Goal: Task Accomplishment & Management: Manage account settings

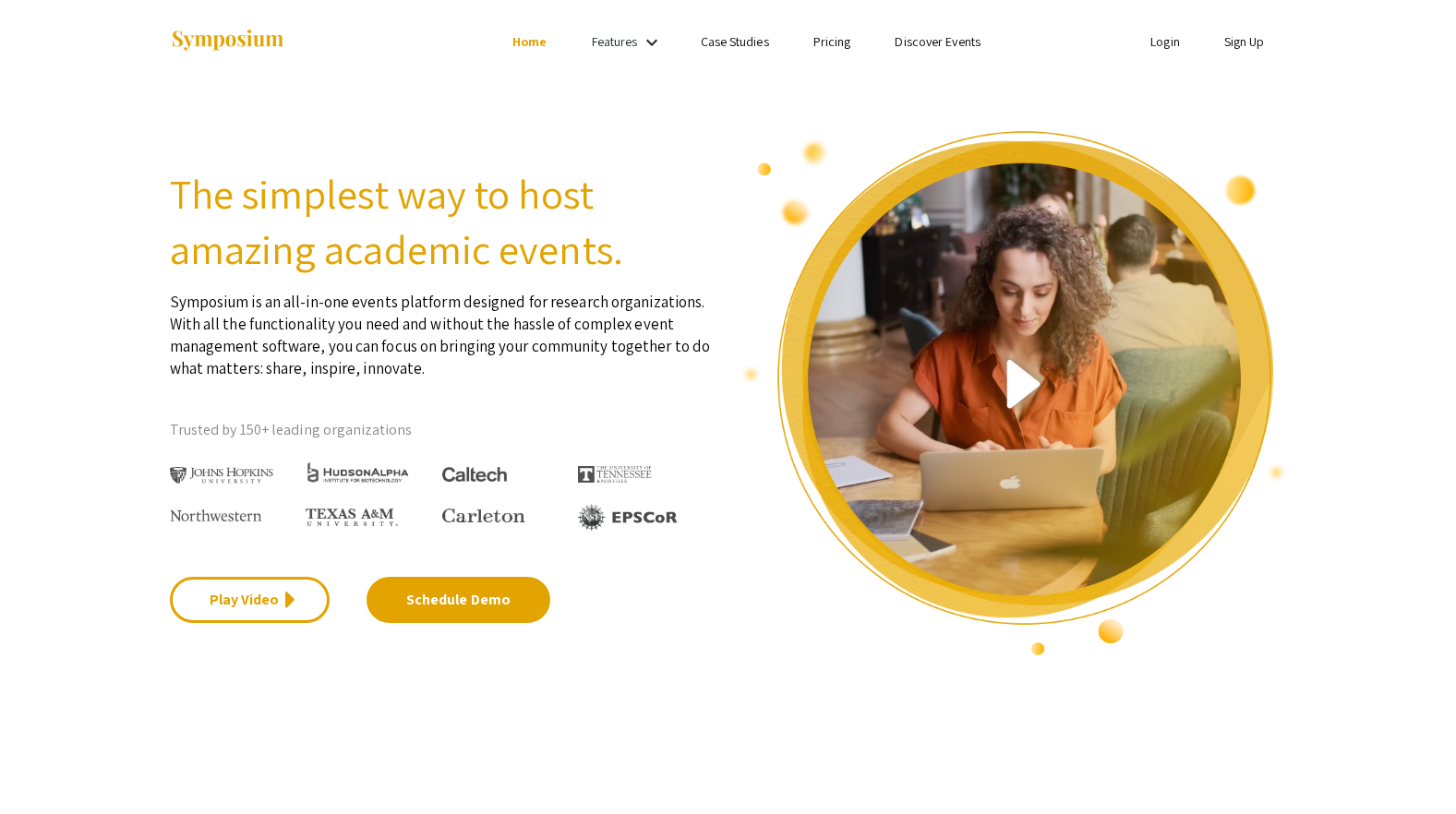
click at [462, 100] on section "The simplest way to host amazing academic events. Symposium is an all-in-one ev…" at bounding box center [728, 370] width 1456 height 574
click at [1146, 39] on li "Login" at bounding box center [1165, 41] width 74 height 22
click at [1160, 42] on link "Login" at bounding box center [1165, 41] width 30 height 17
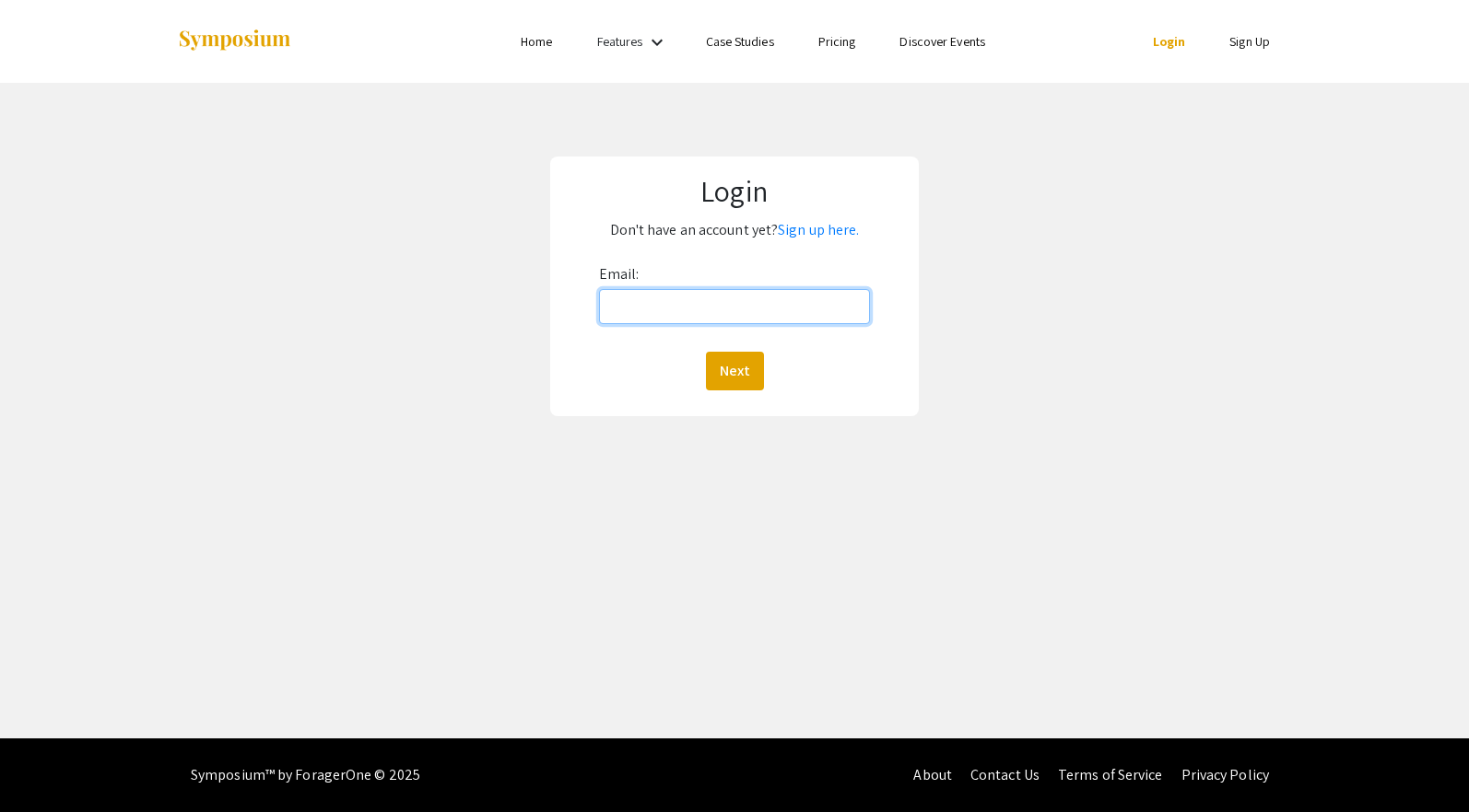
click at [658, 303] on input "Email:" at bounding box center [734, 306] width 271 height 35
type input "[DOMAIN_NAME][EMAIL_ADDRESS][DOMAIN_NAME]"
click at [706, 352] on button "Next" at bounding box center [734, 371] width 58 height 39
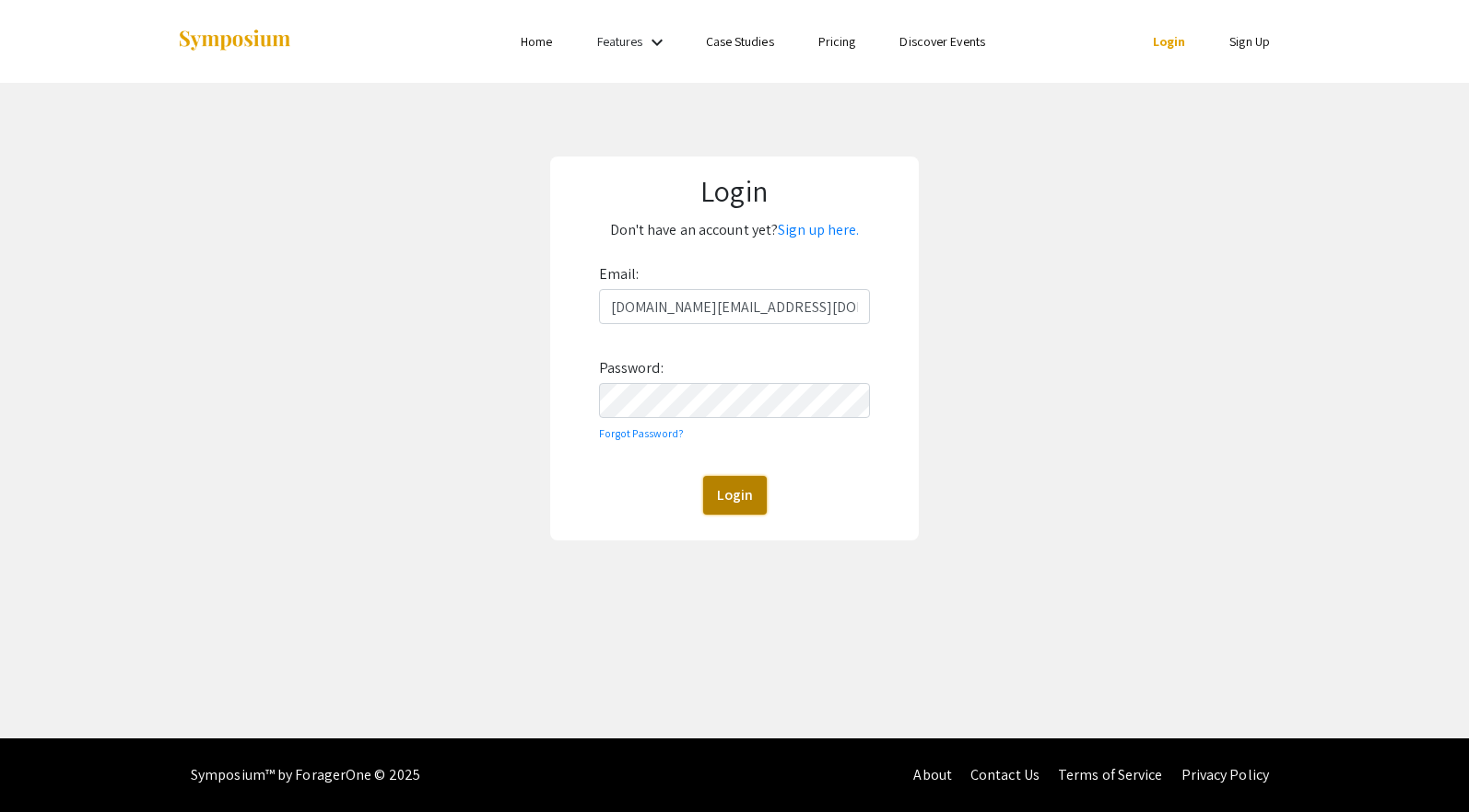
click at [737, 498] on button "Login" at bounding box center [734, 495] width 64 height 39
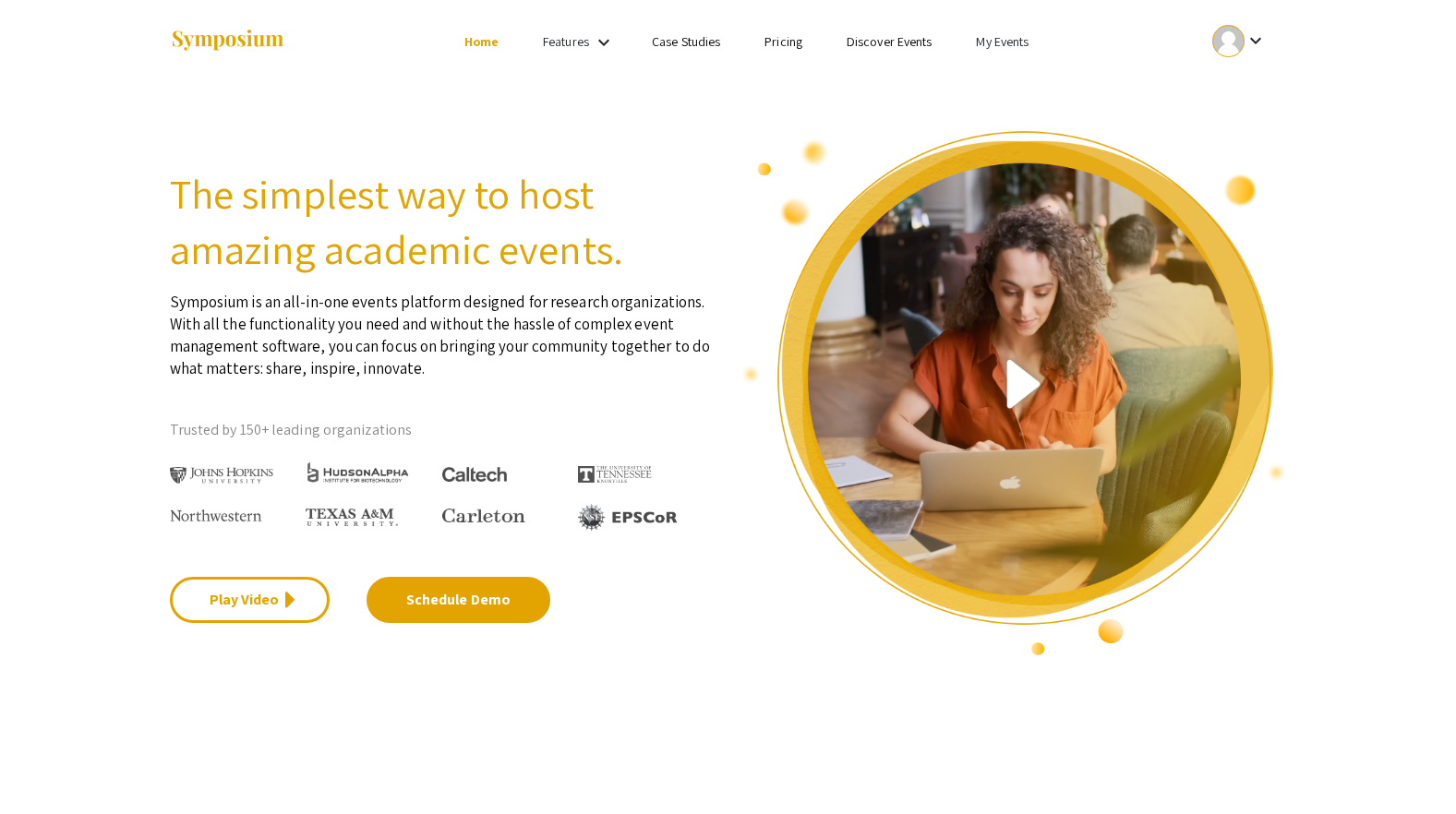
click at [999, 43] on link "My Events" at bounding box center [1002, 41] width 53 height 17
click at [1007, 80] on button "Events I've organized" at bounding box center [1033, 82] width 158 height 44
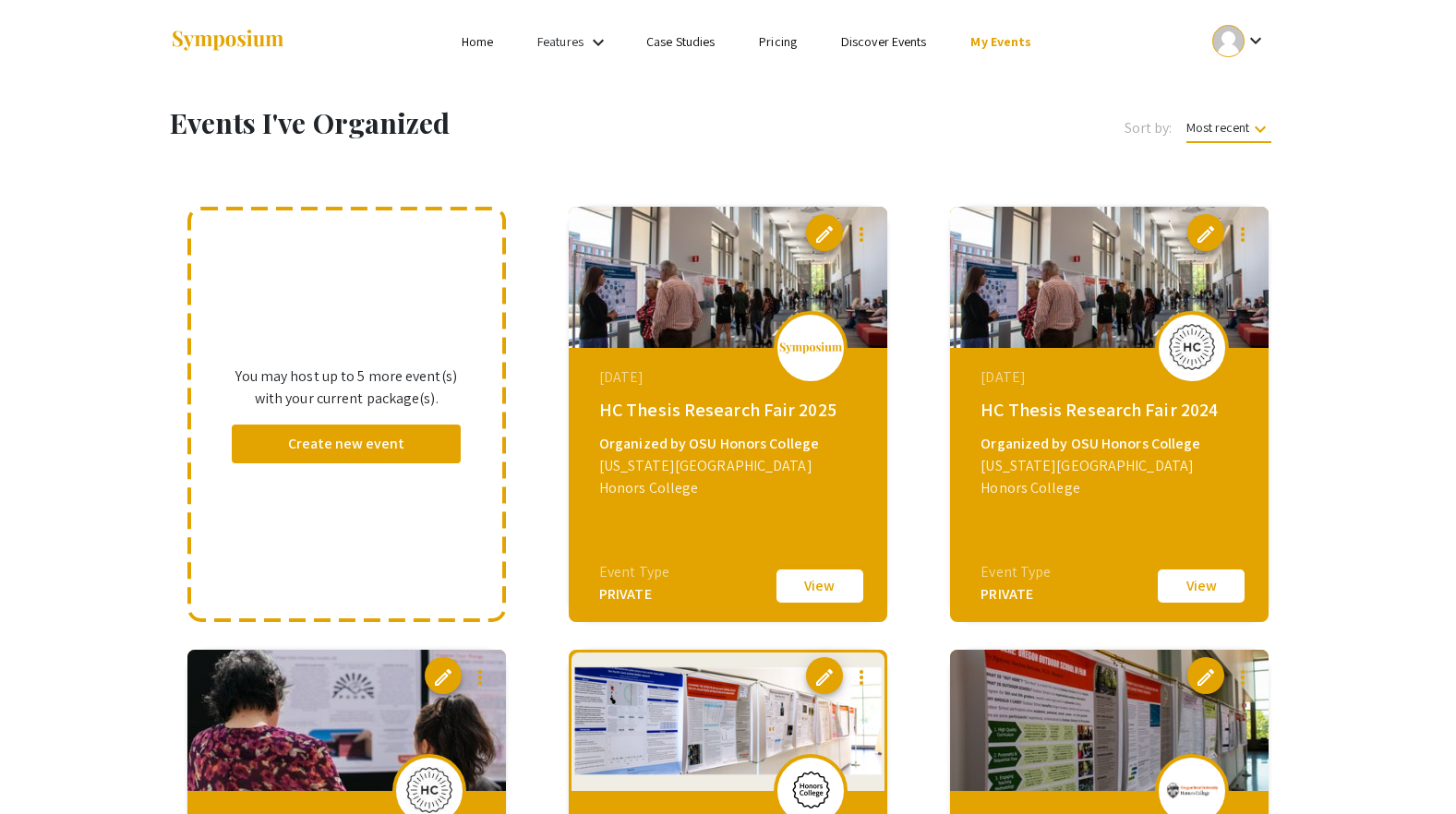
click at [818, 585] on button "View" at bounding box center [820, 586] width 92 height 39
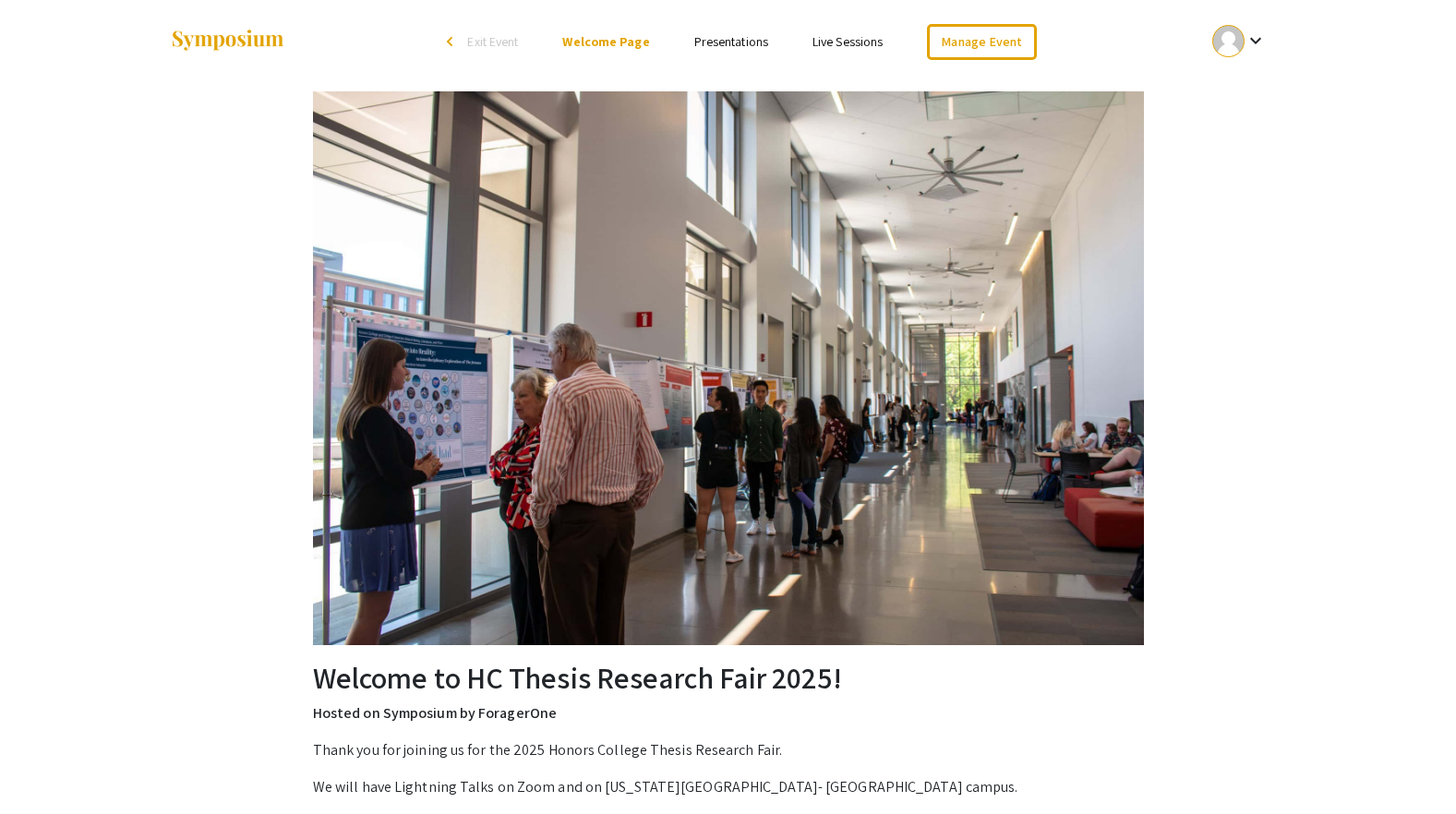
click at [740, 39] on link "Presentations" at bounding box center [731, 41] width 74 height 17
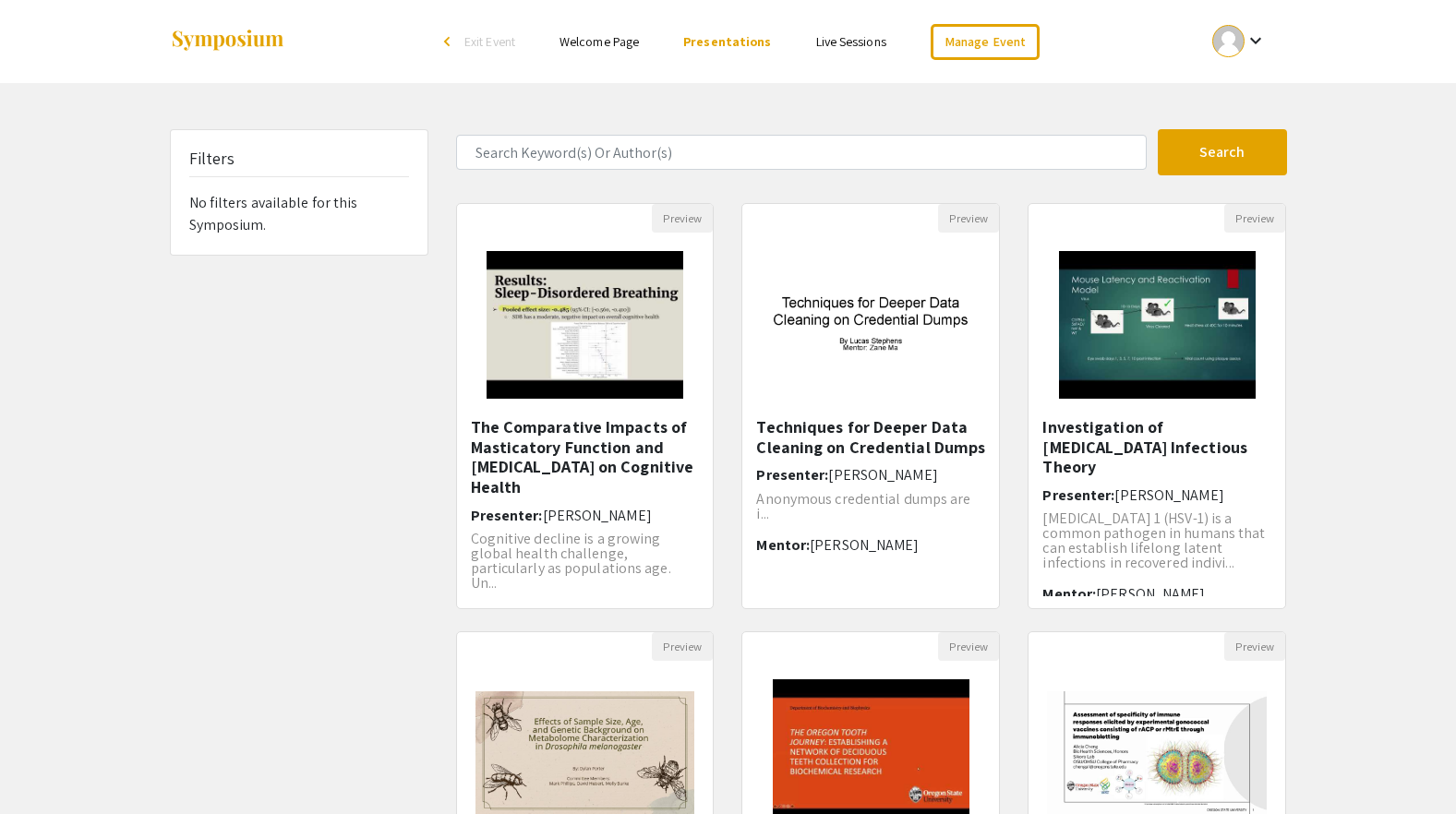
click at [246, 35] on img at bounding box center [227, 41] width 115 height 25
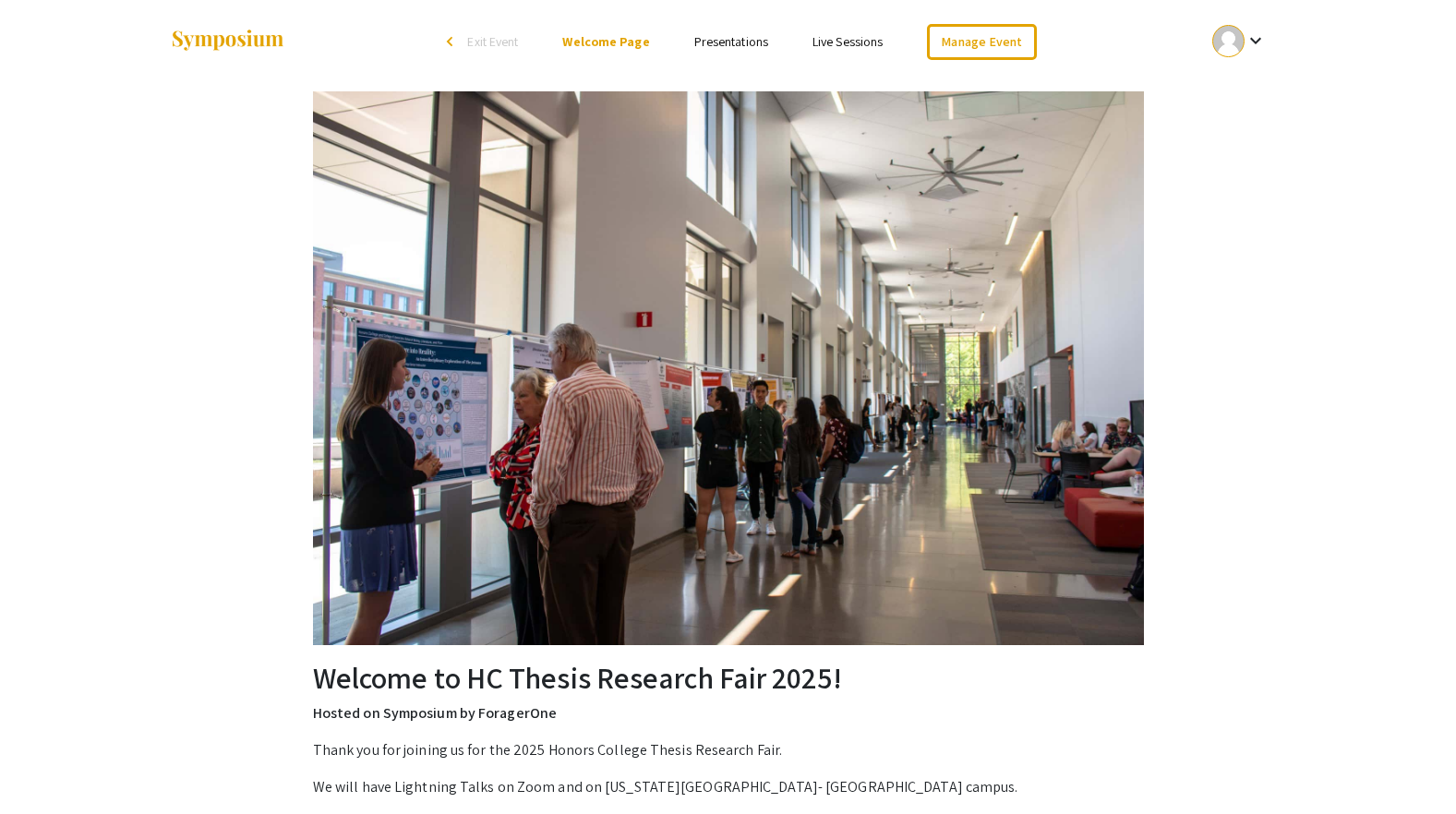
click at [271, 42] on img at bounding box center [227, 41] width 115 height 25
click at [223, 28] on div at bounding box center [354, 41] width 368 height 83
click at [451, 46] on div "arrow_back_ios" at bounding box center [452, 41] width 11 height 11
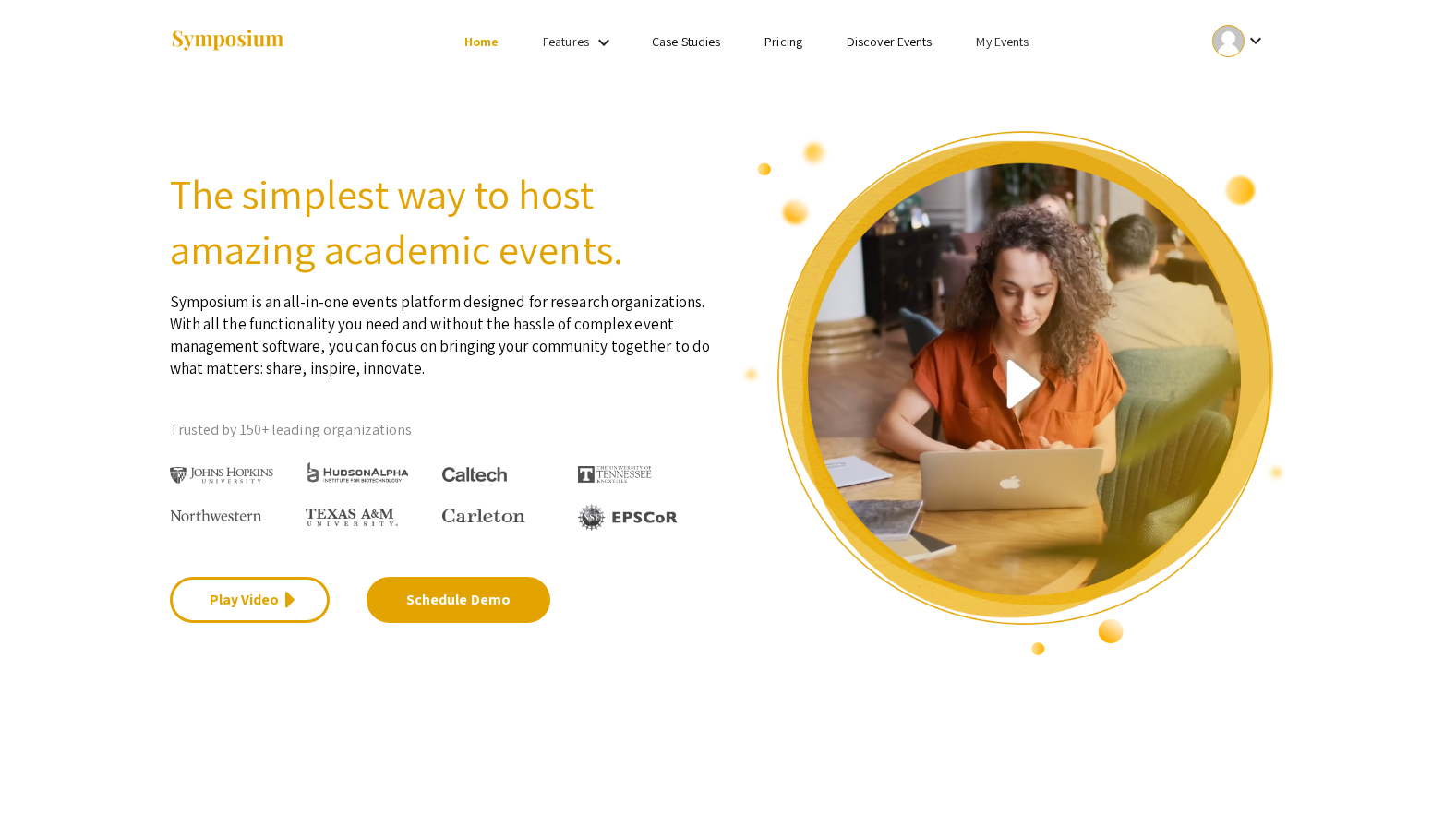
click at [596, 46] on mat-icon "keyboard_arrow_down" at bounding box center [604, 42] width 22 height 22
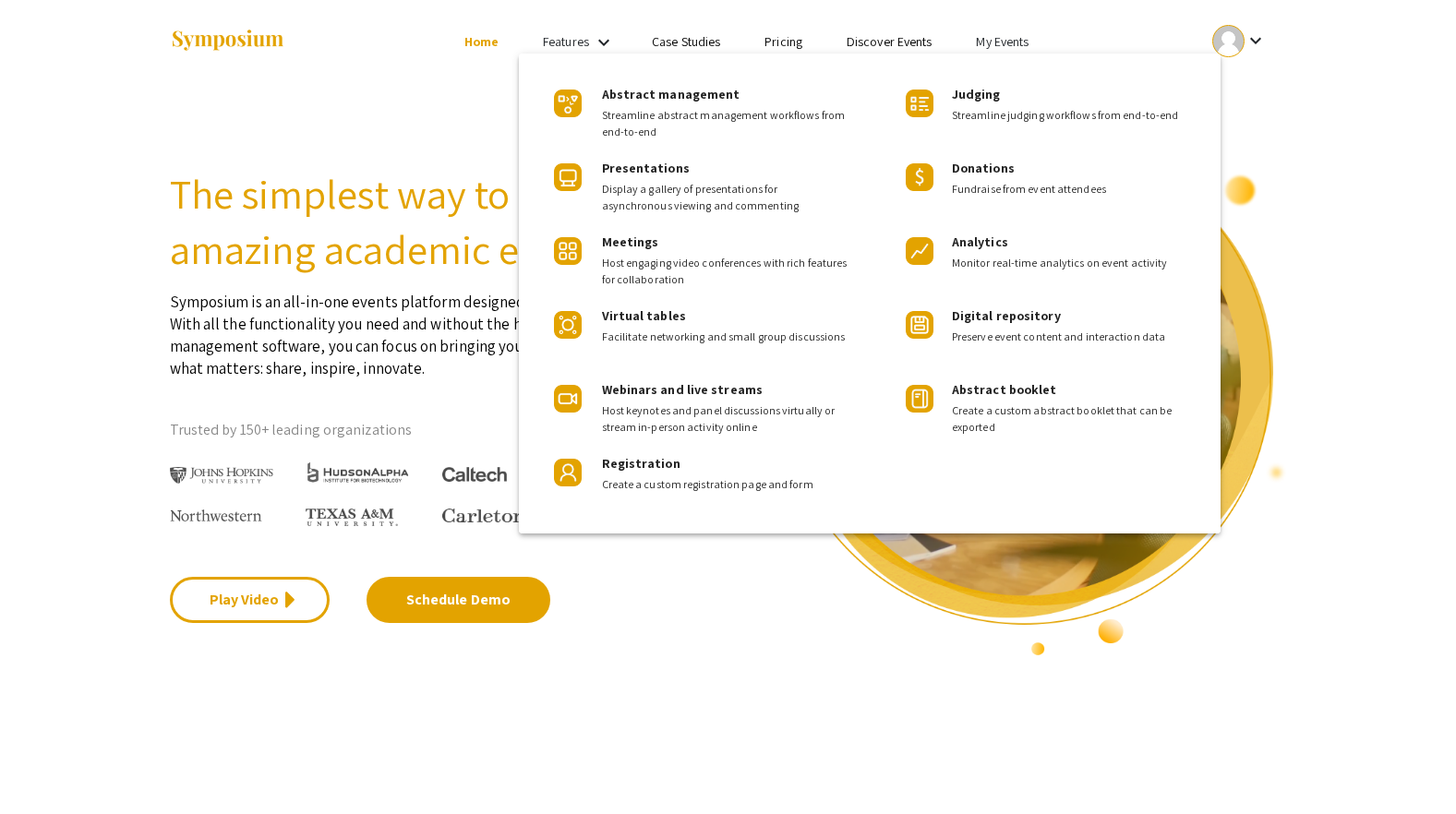
click at [379, 104] on div at bounding box center [728, 407] width 1456 height 814
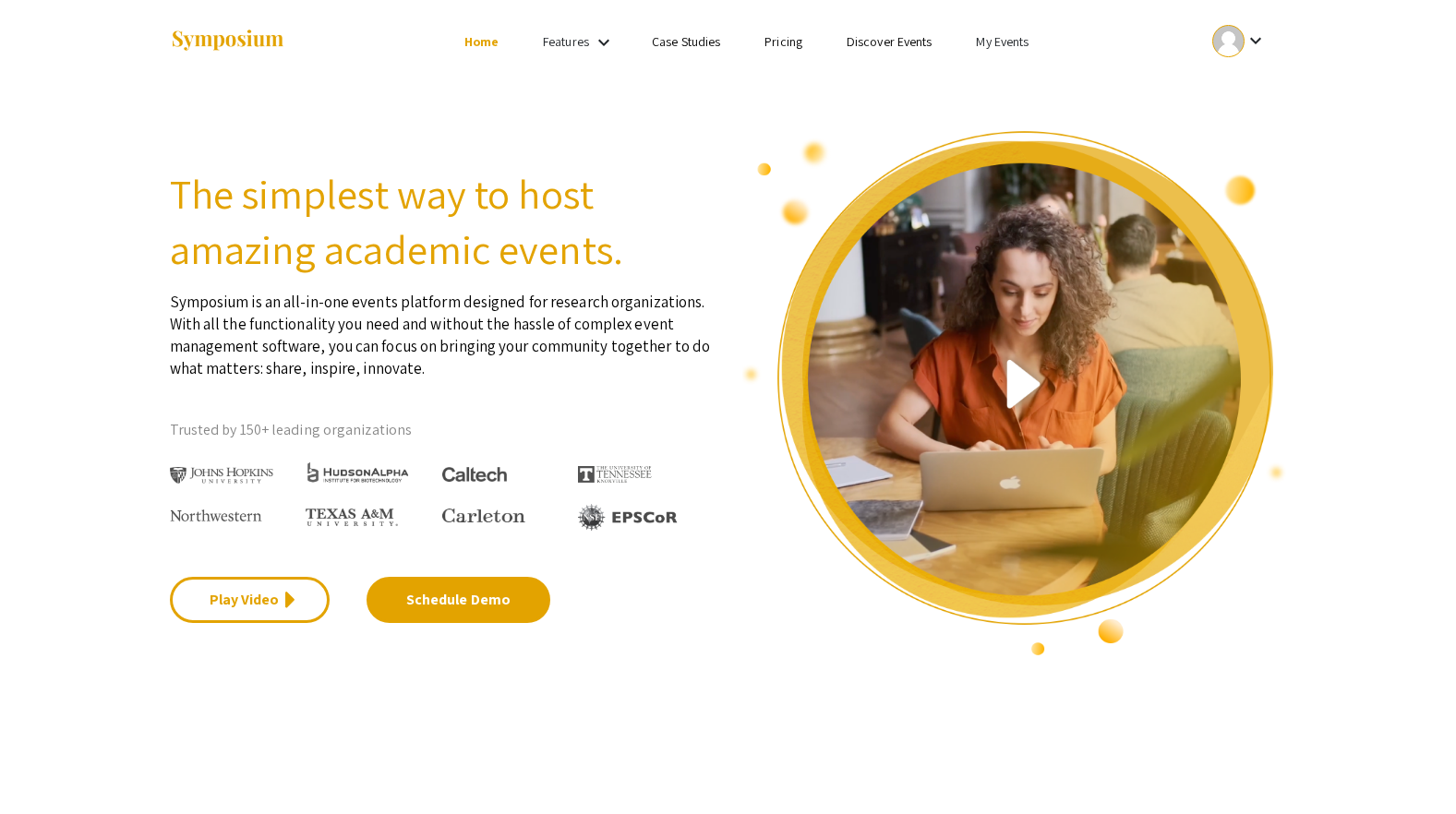
click at [997, 41] on link "My Events" at bounding box center [1002, 41] width 53 height 17
click at [1004, 78] on button "Events I've organized" at bounding box center [1033, 82] width 158 height 44
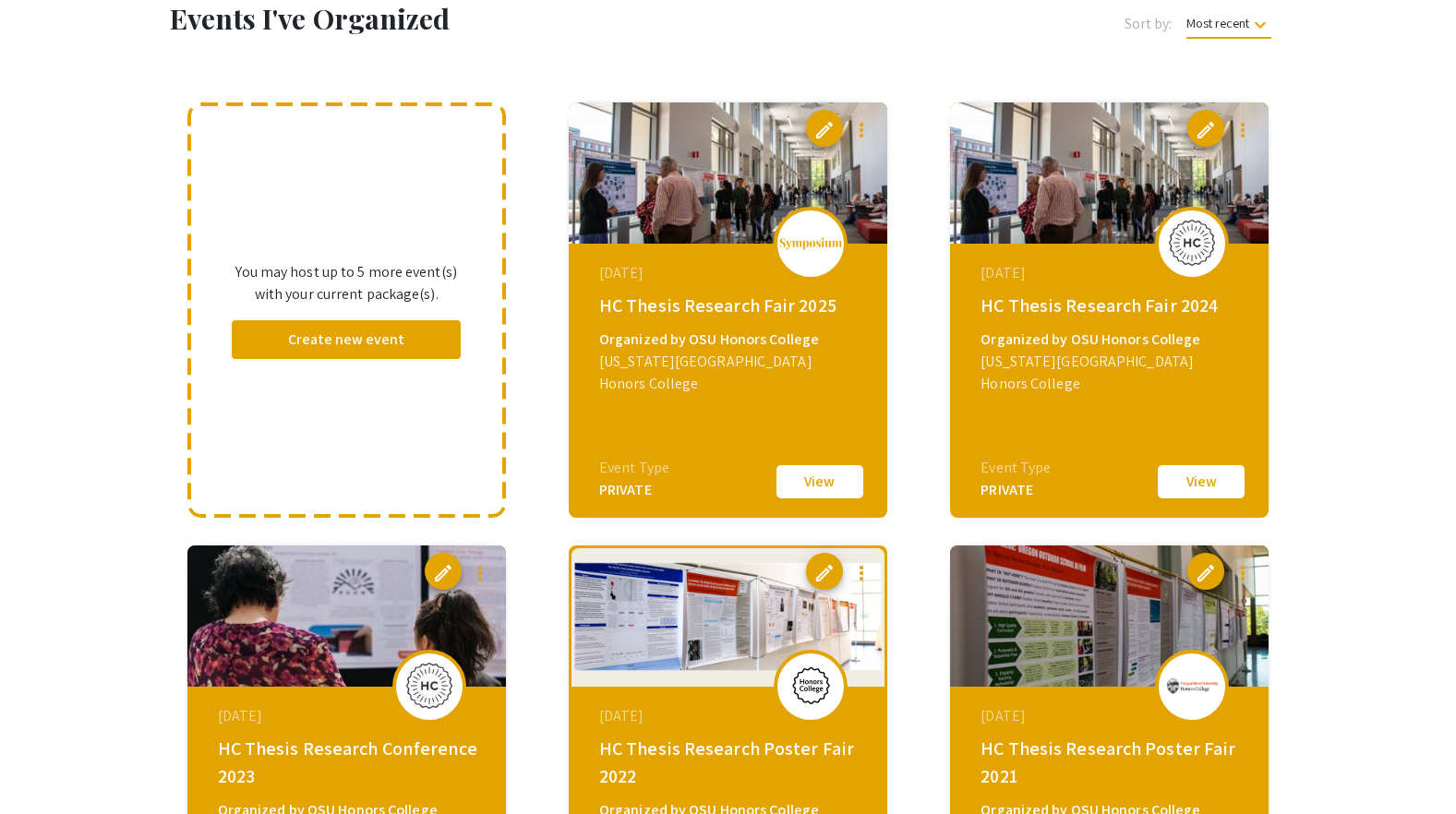
scroll to position [188, 0]
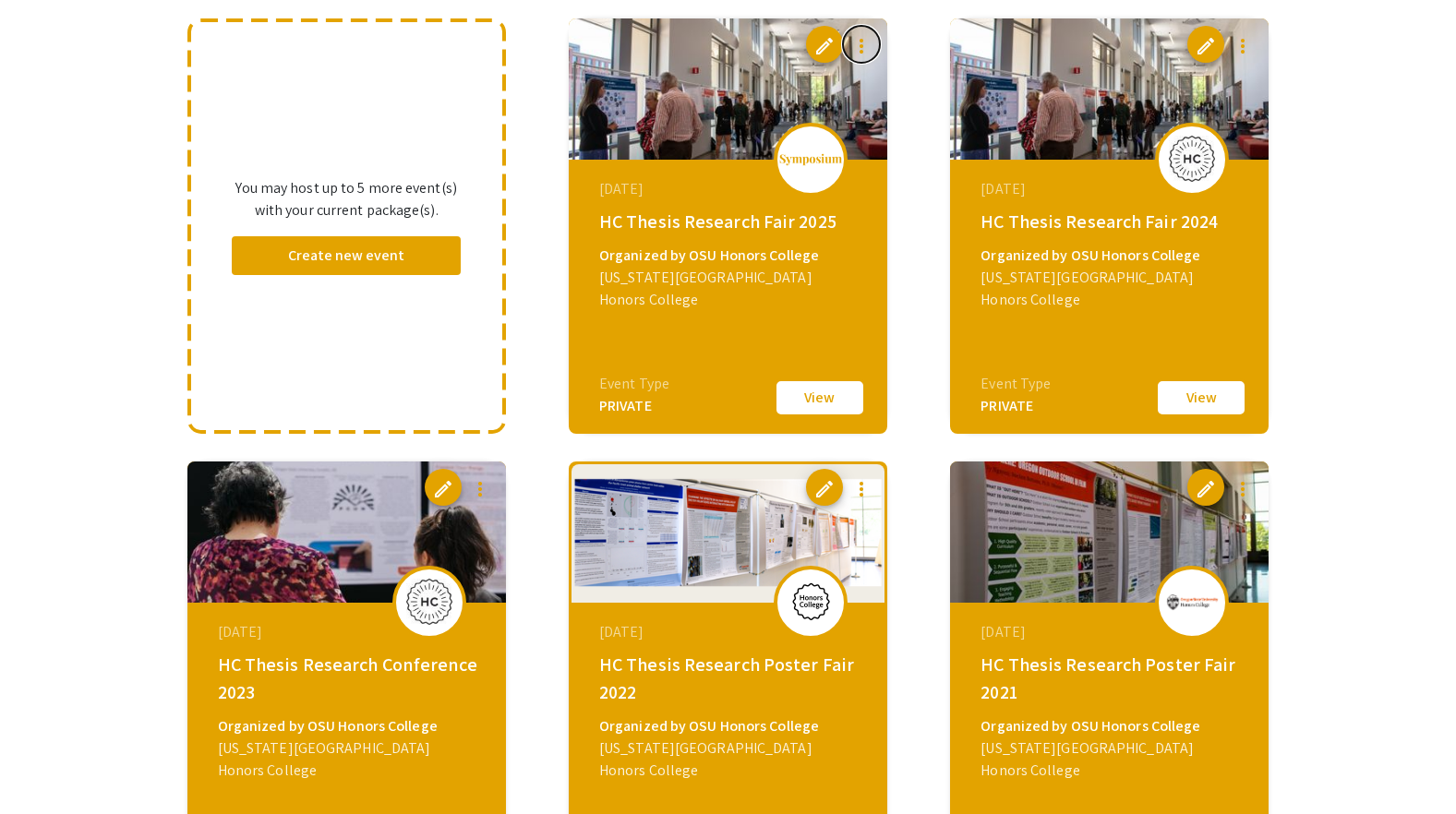
click at [860, 47] on mat-icon "more_vert" at bounding box center [861, 46] width 22 height 22
click at [826, 40] on div at bounding box center [728, 407] width 1456 height 814
click at [826, 44] on span "edit" at bounding box center [824, 46] width 22 height 22
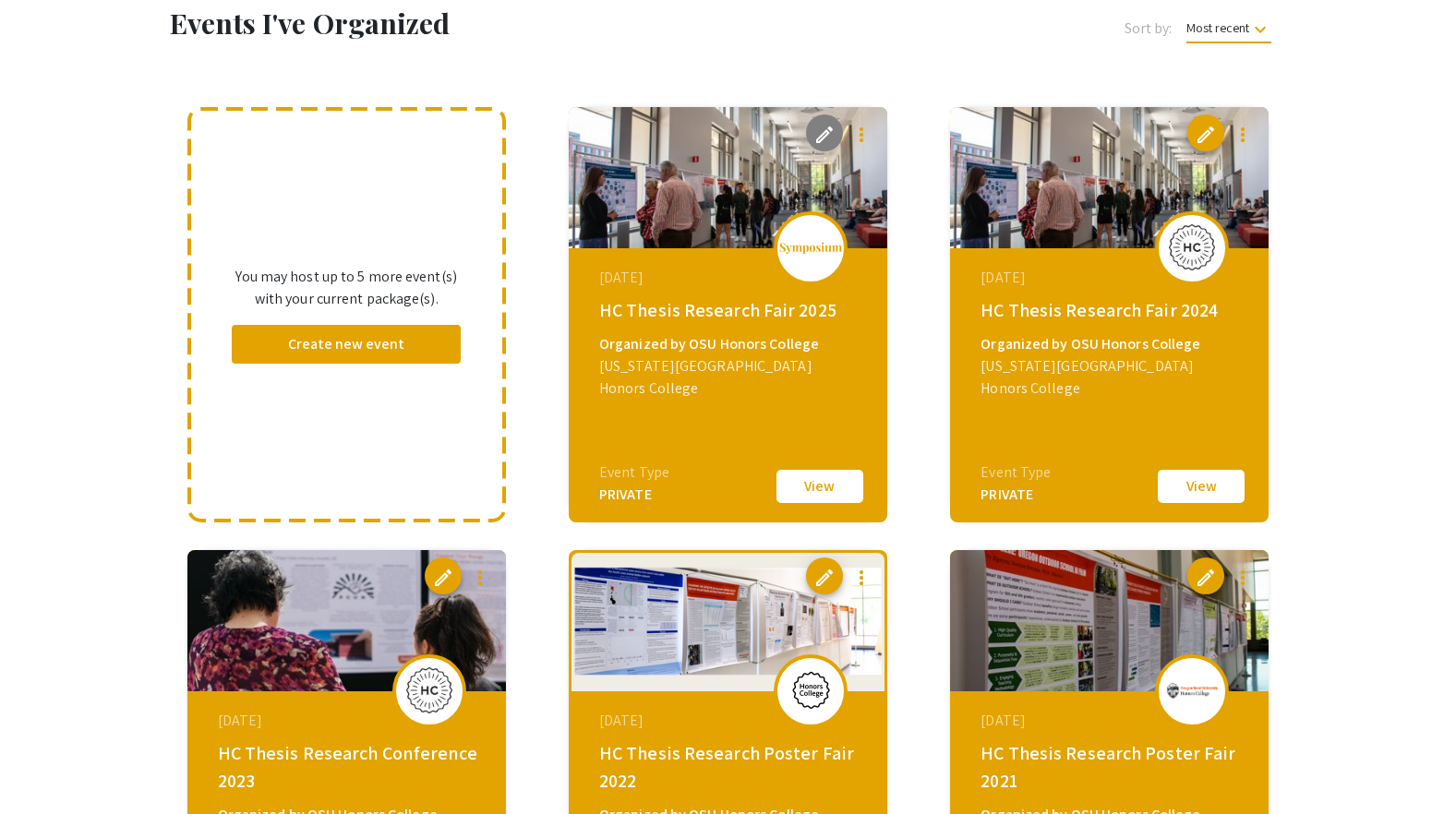
scroll to position [0, 0]
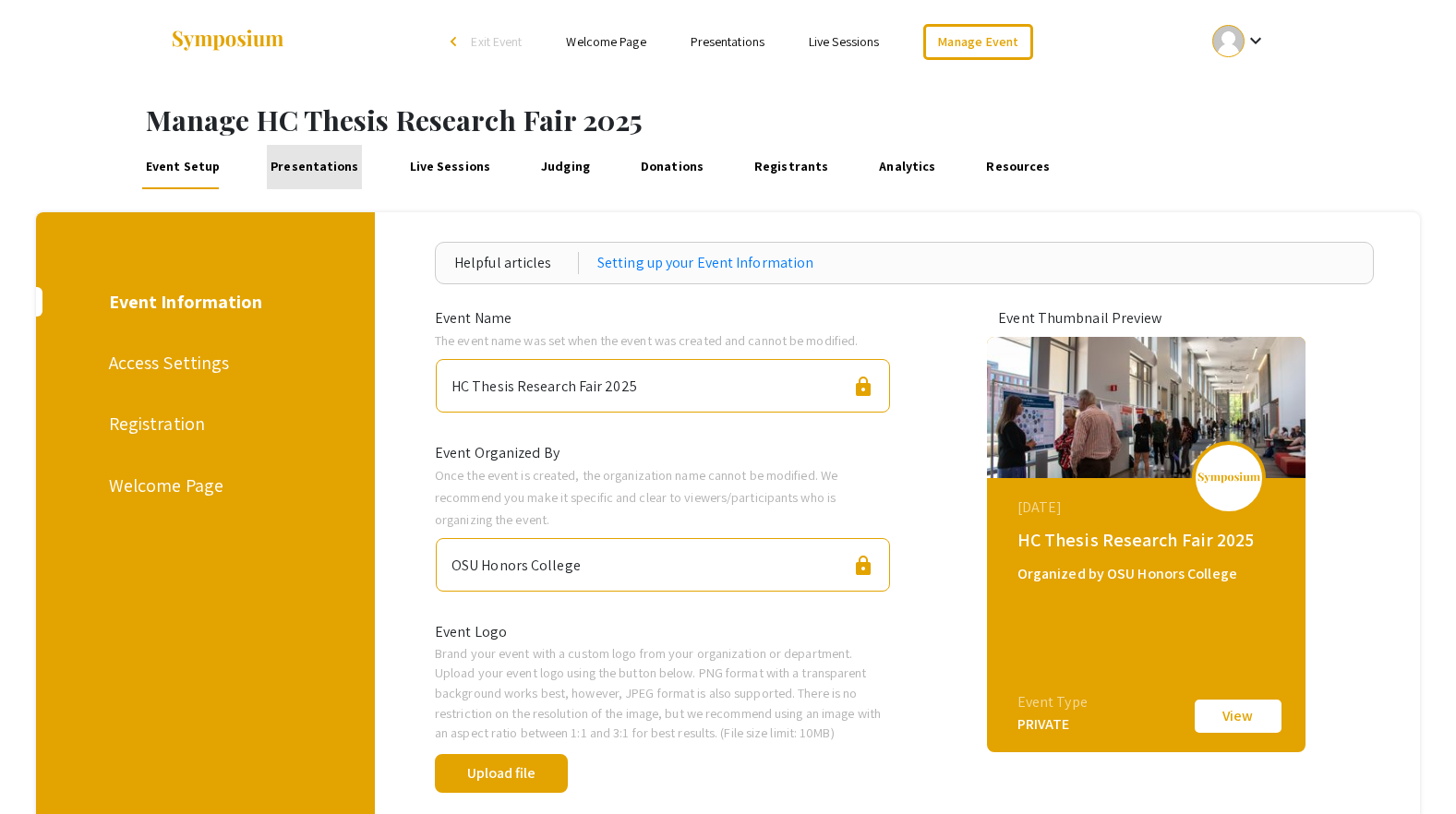
click at [328, 173] on link "Presentations" at bounding box center [314, 167] width 95 height 44
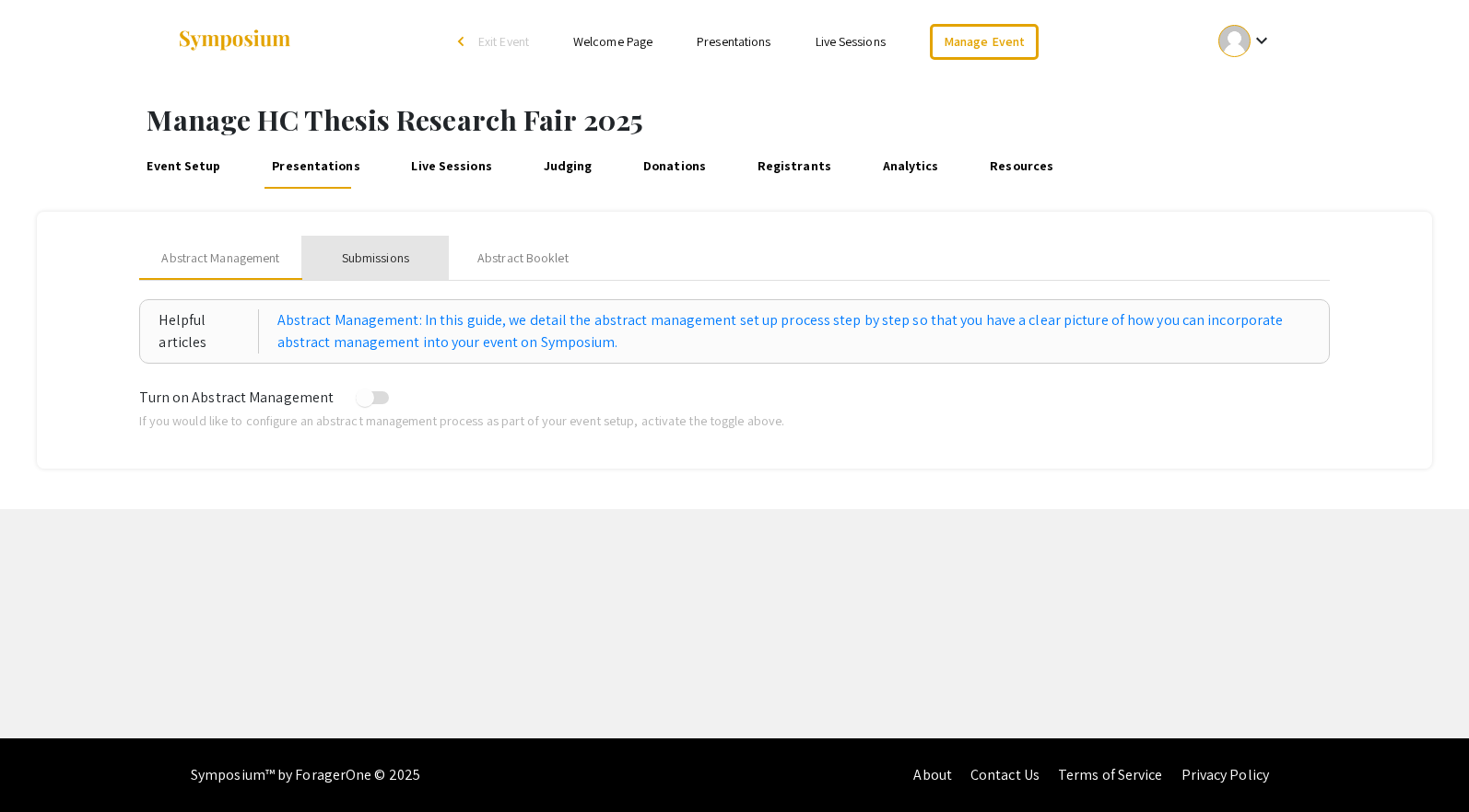
click at [399, 258] on div "Submissions" at bounding box center [375, 257] width 67 height 19
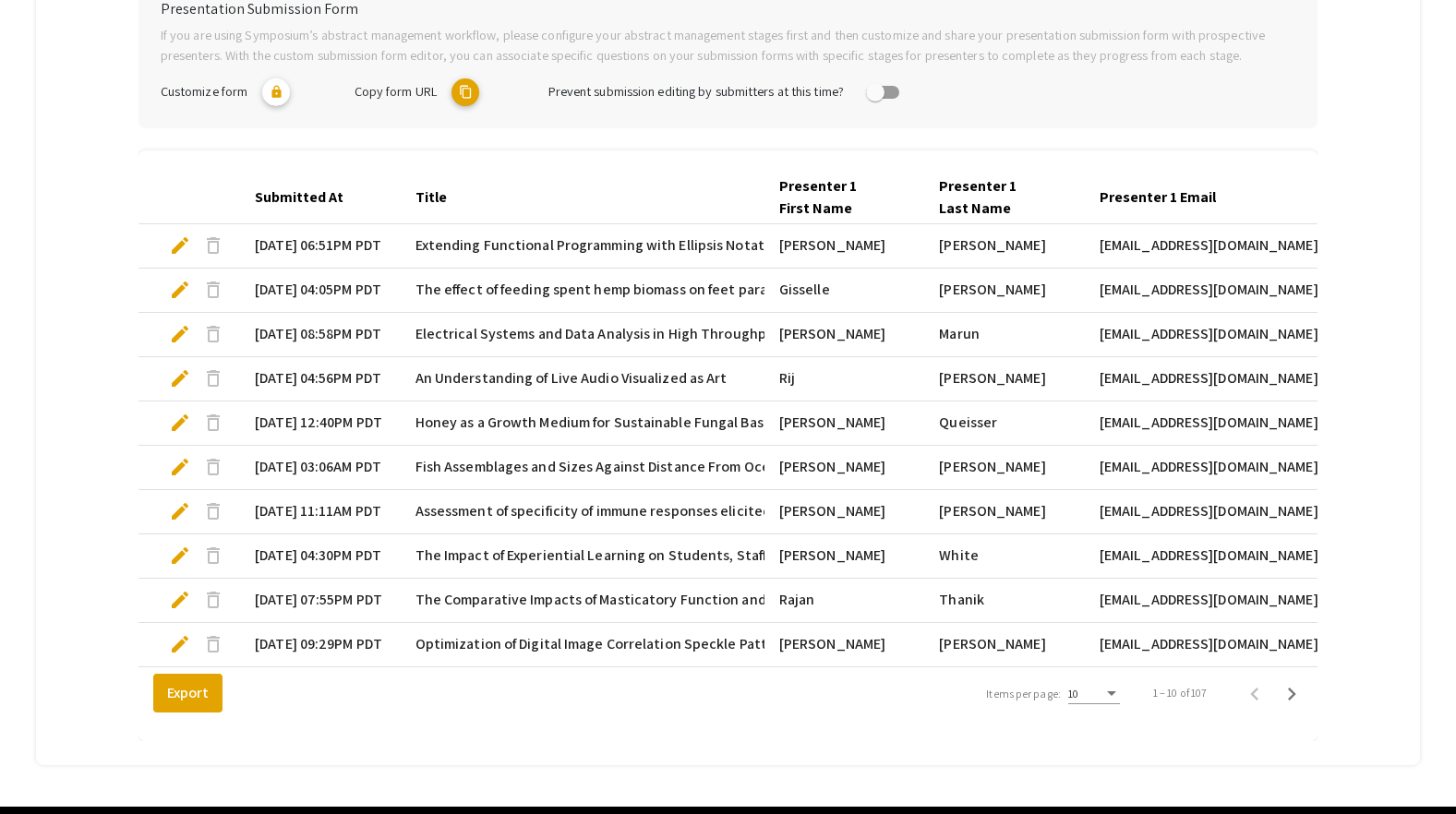
scroll to position [471, 0]
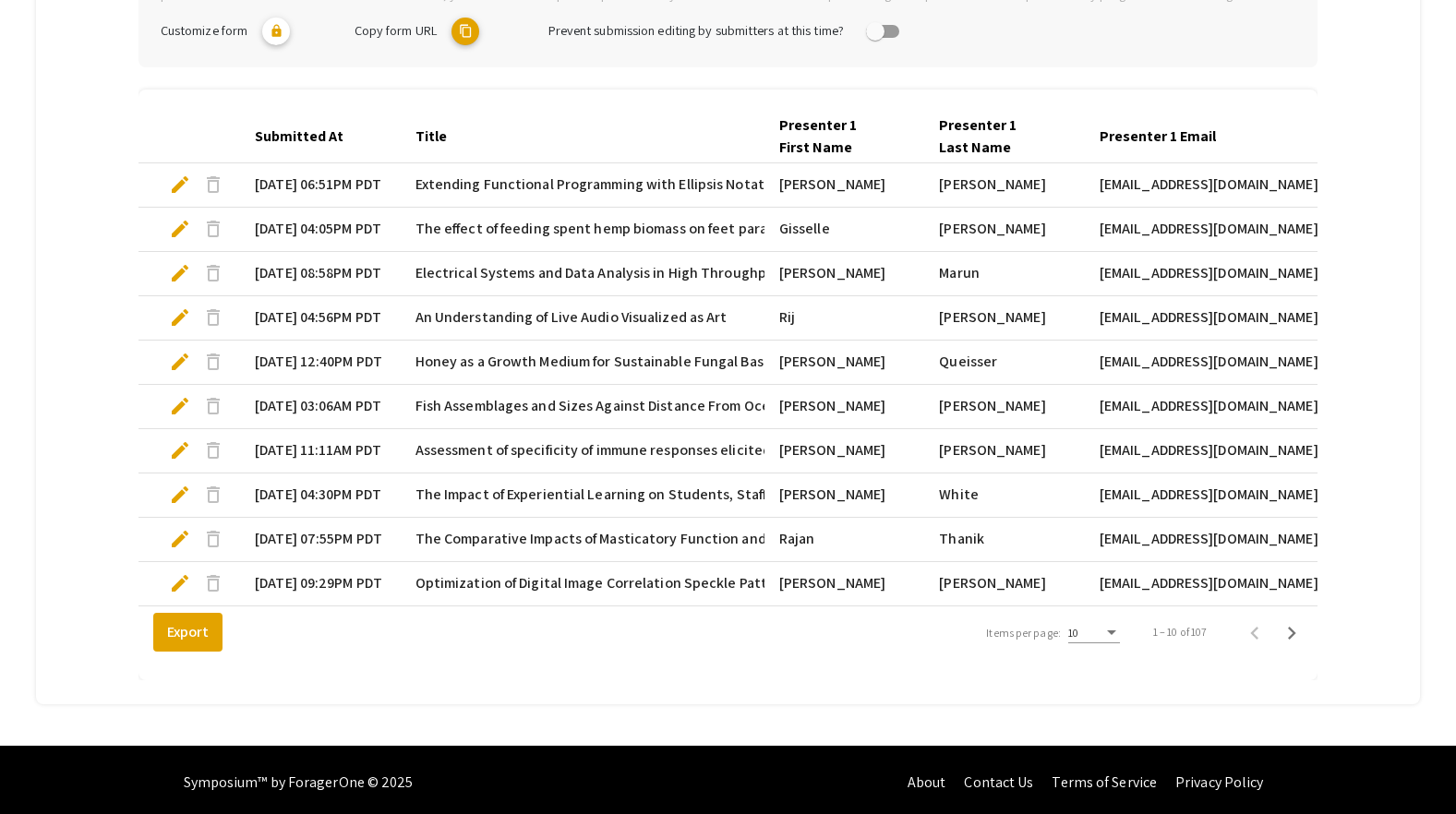
click at [1109, 644] on div "10" at bounding box center [1094, 627] width 52 height 31
click at [1087, 685] on span "25" at bounding box center [1106, 682] width 52 height 33
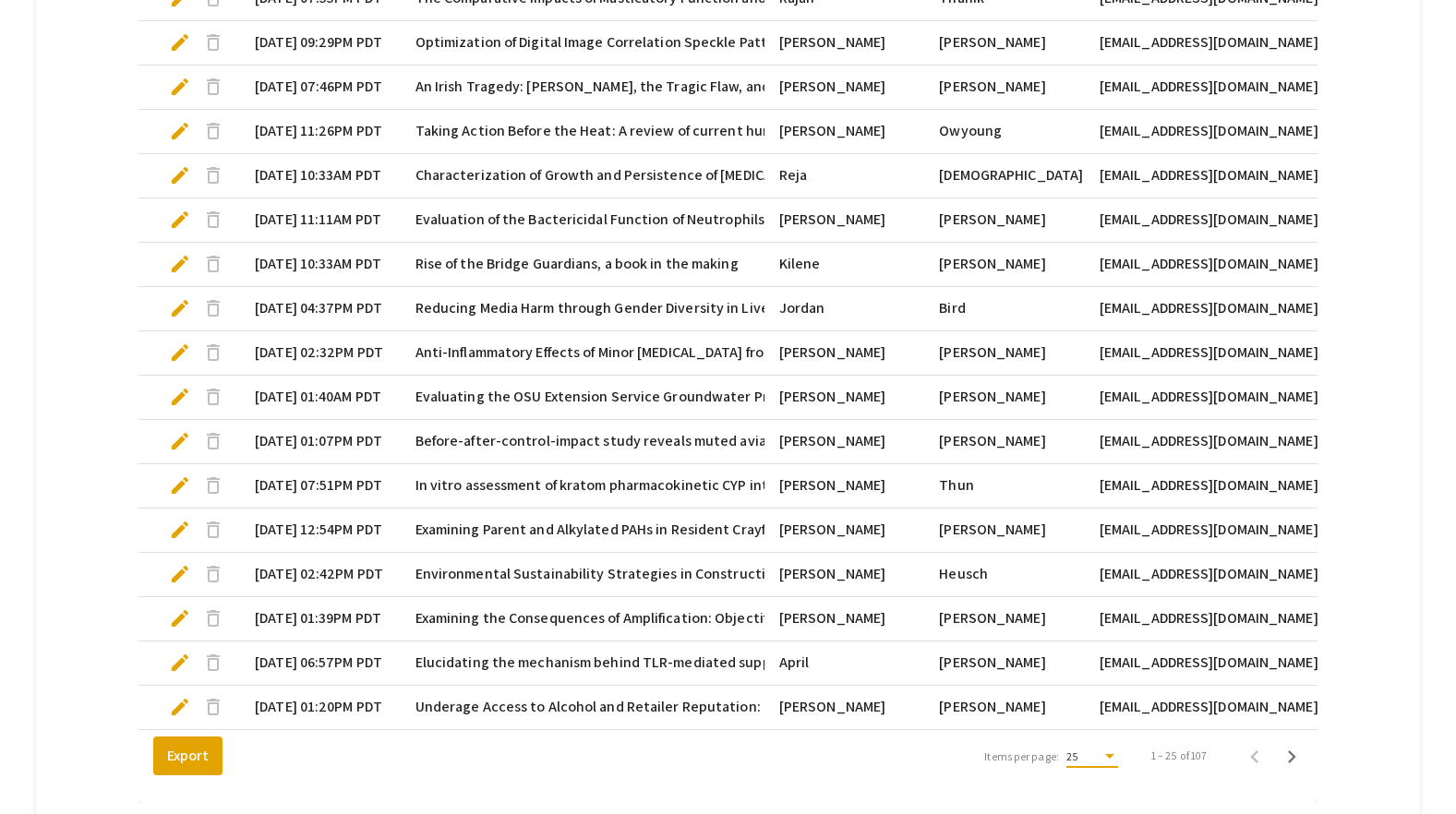
scroll to position [1036, 0]
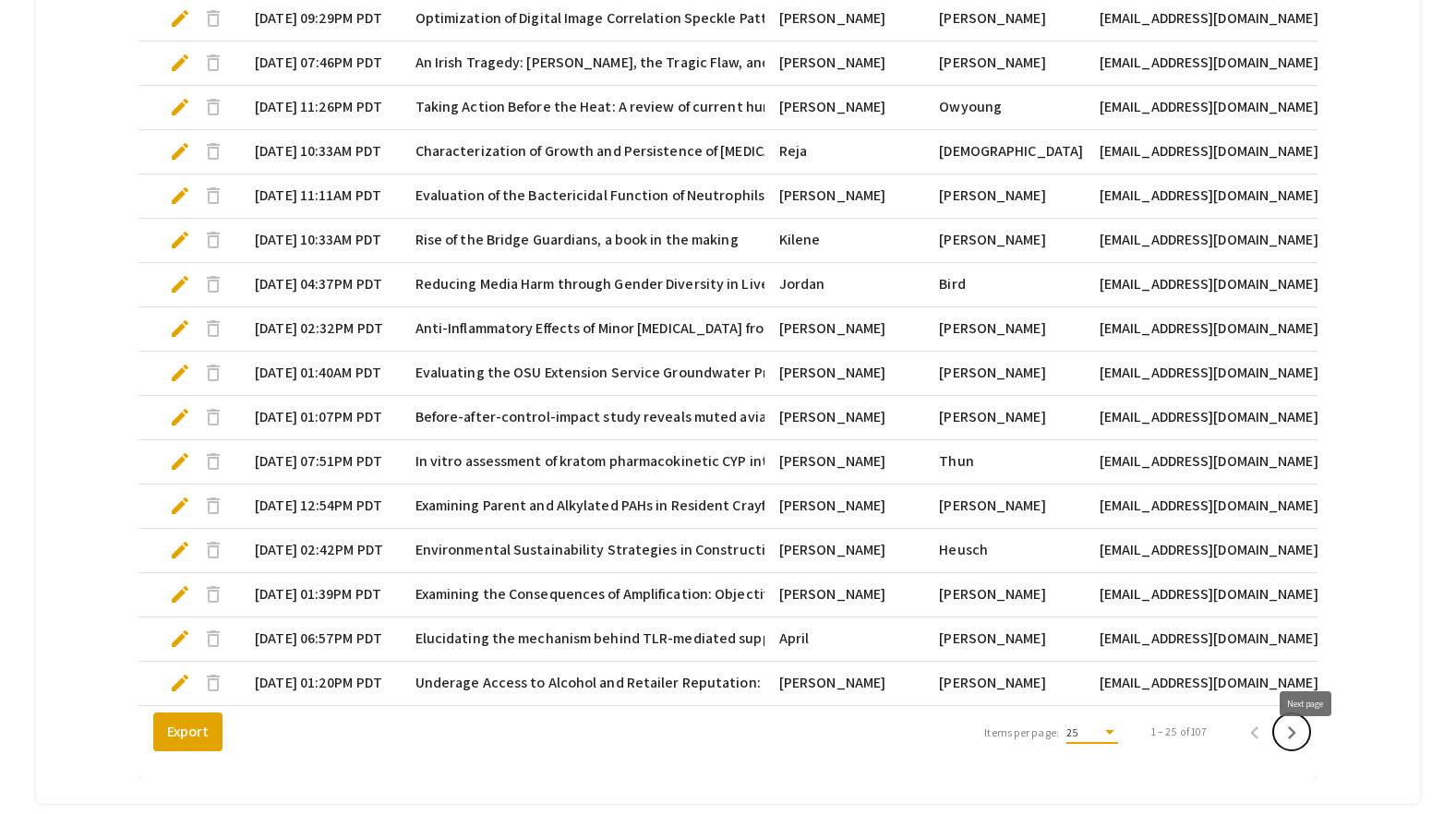
click at [1300, 746] on icon "Next page" at bounding box center [1292, 733] width 26 height 26
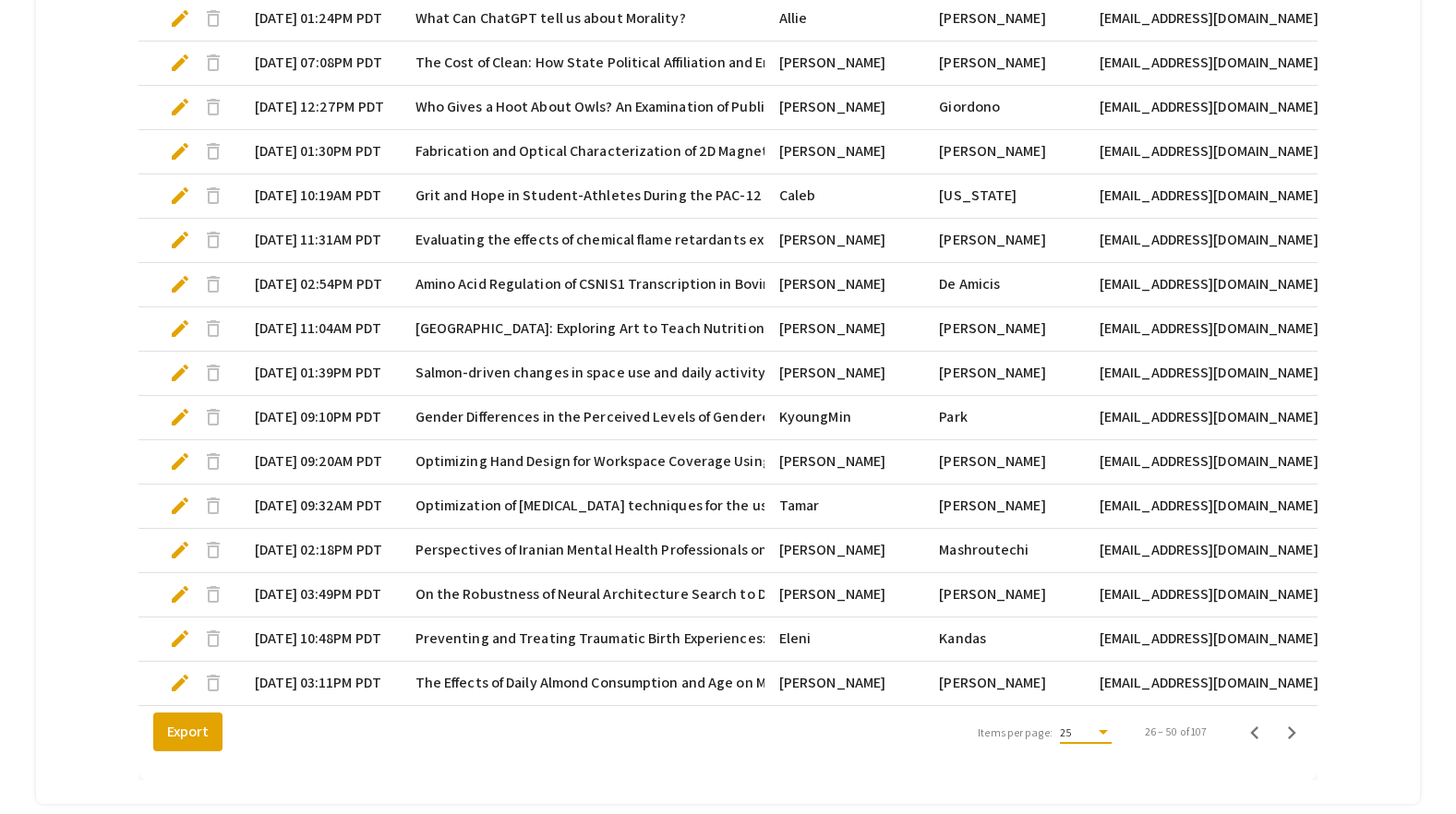
click at [1108, 735] on div "Items per page:" at bounding box center [1103, 732] width 9 height 5
click at [1092, 755] on span "25" at bounding box center [1100, 748] width 52 height 33
click at [1094, 740] on div "25" at bounding box center [1077, 733] width 35 height 13
click at [1094, 748] on span "25" at bounding box center [1100, 748] width 52 height 33
click at [1305, 746] on icon "Next page" at bounding box center [1292, 733] width 26 height 26
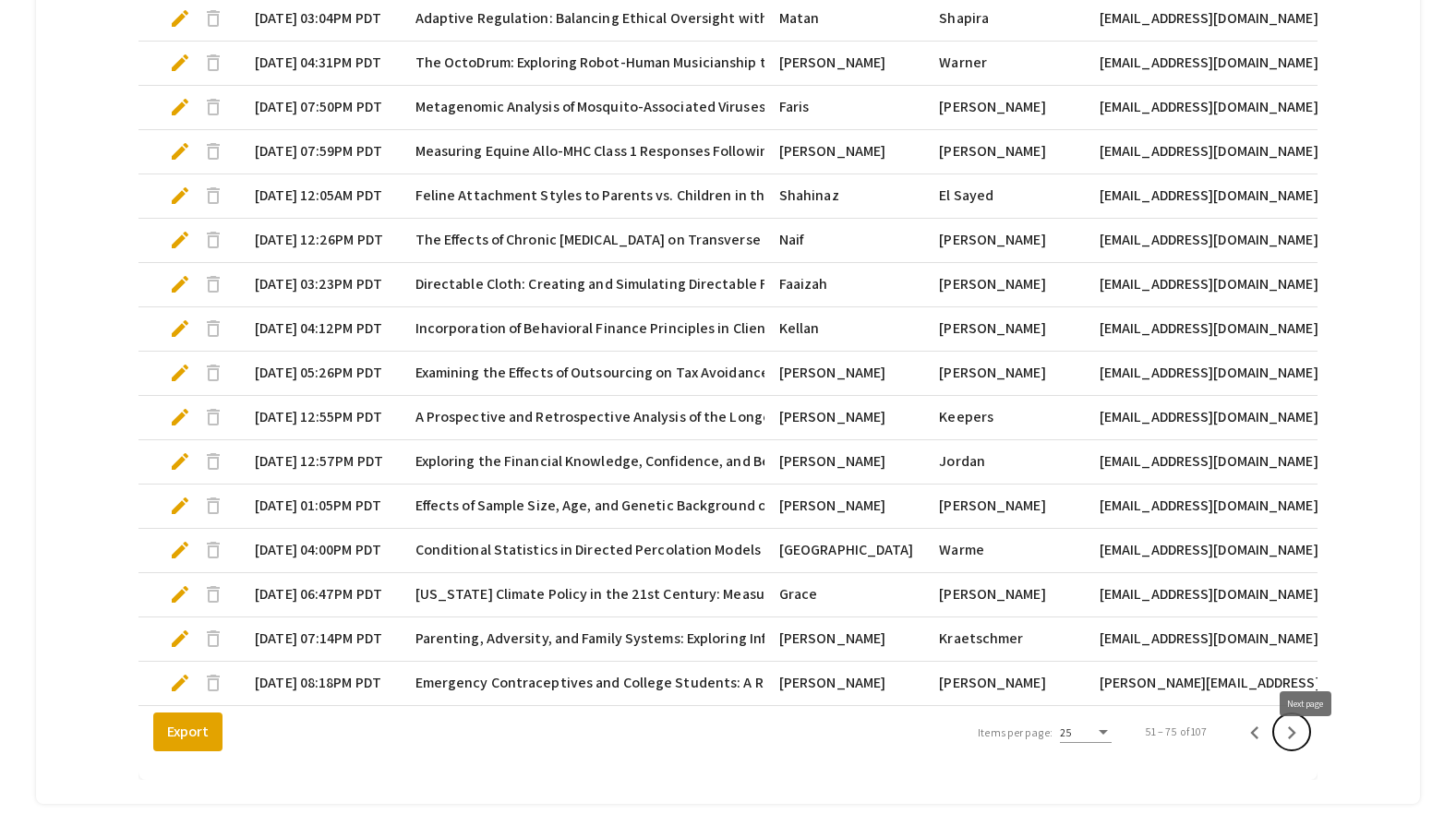
click at [1305, 746] on icon "Next page" at bounding box center [1292, 733] width 26 height 26
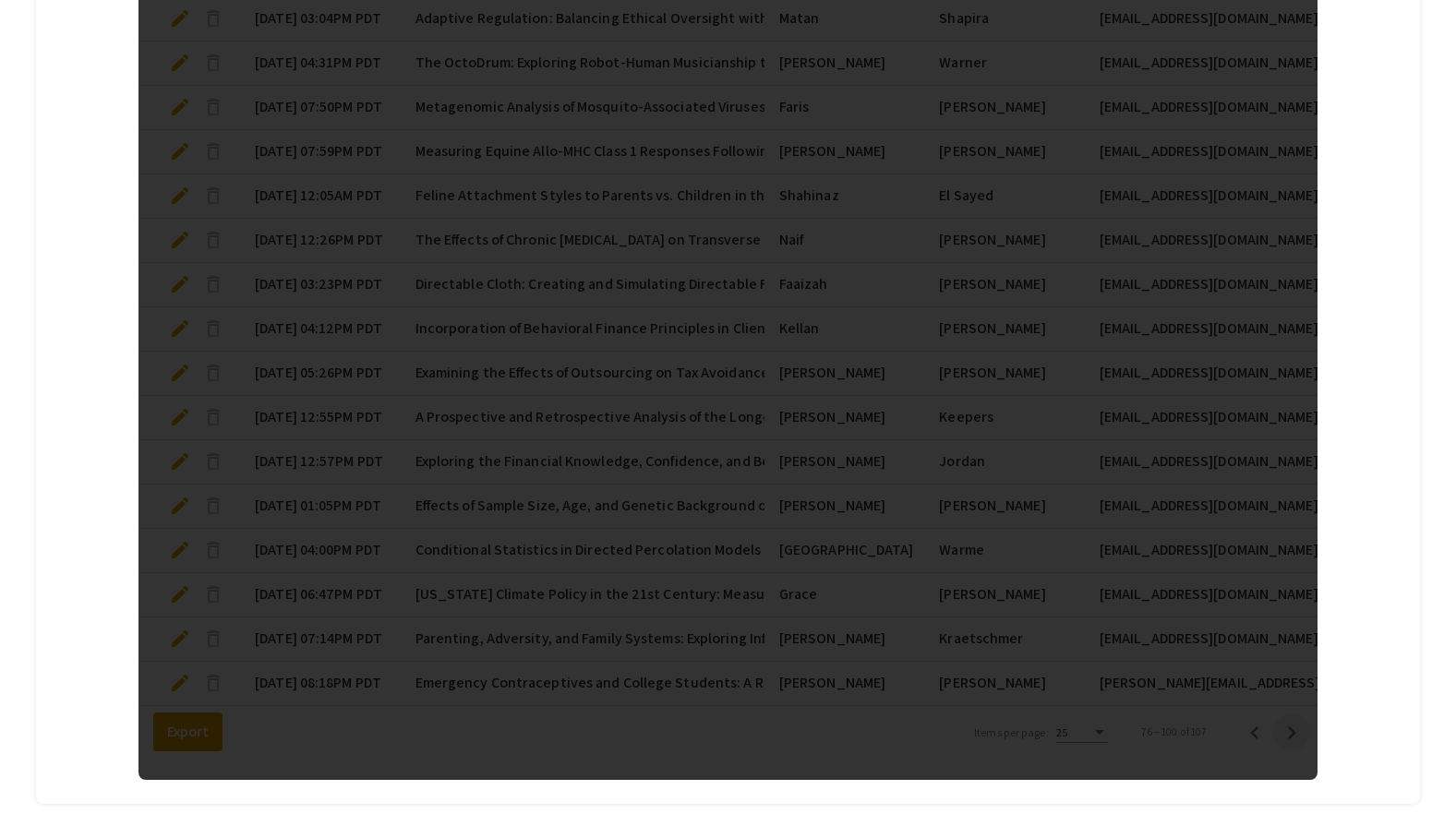
click at [1308, 746] on div at bounding box center [727, 153] width 1179 height 1256
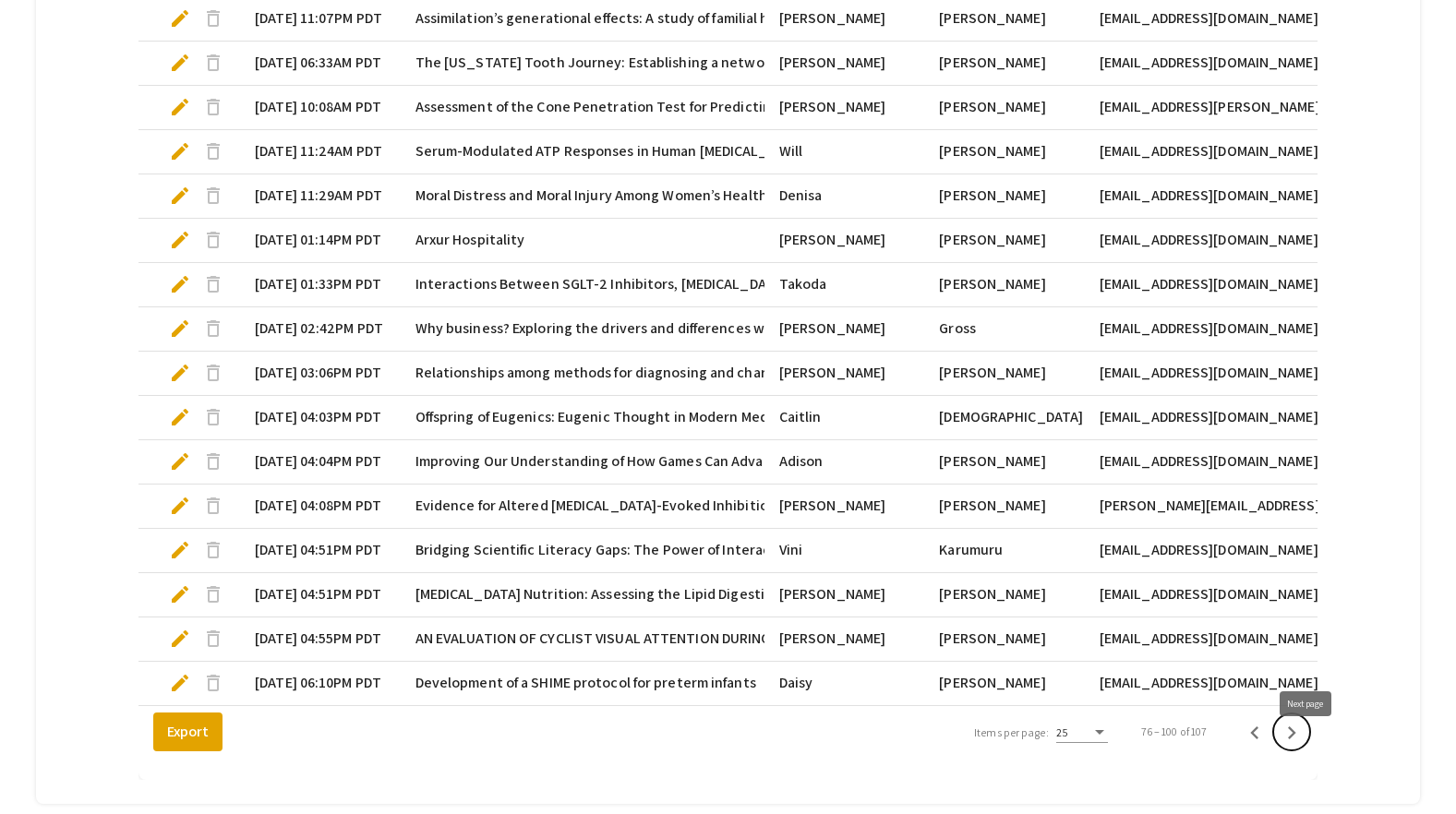
click at [1305, 746] on icon "Next page" at bounding box center [1292, 733] width 26 height 26
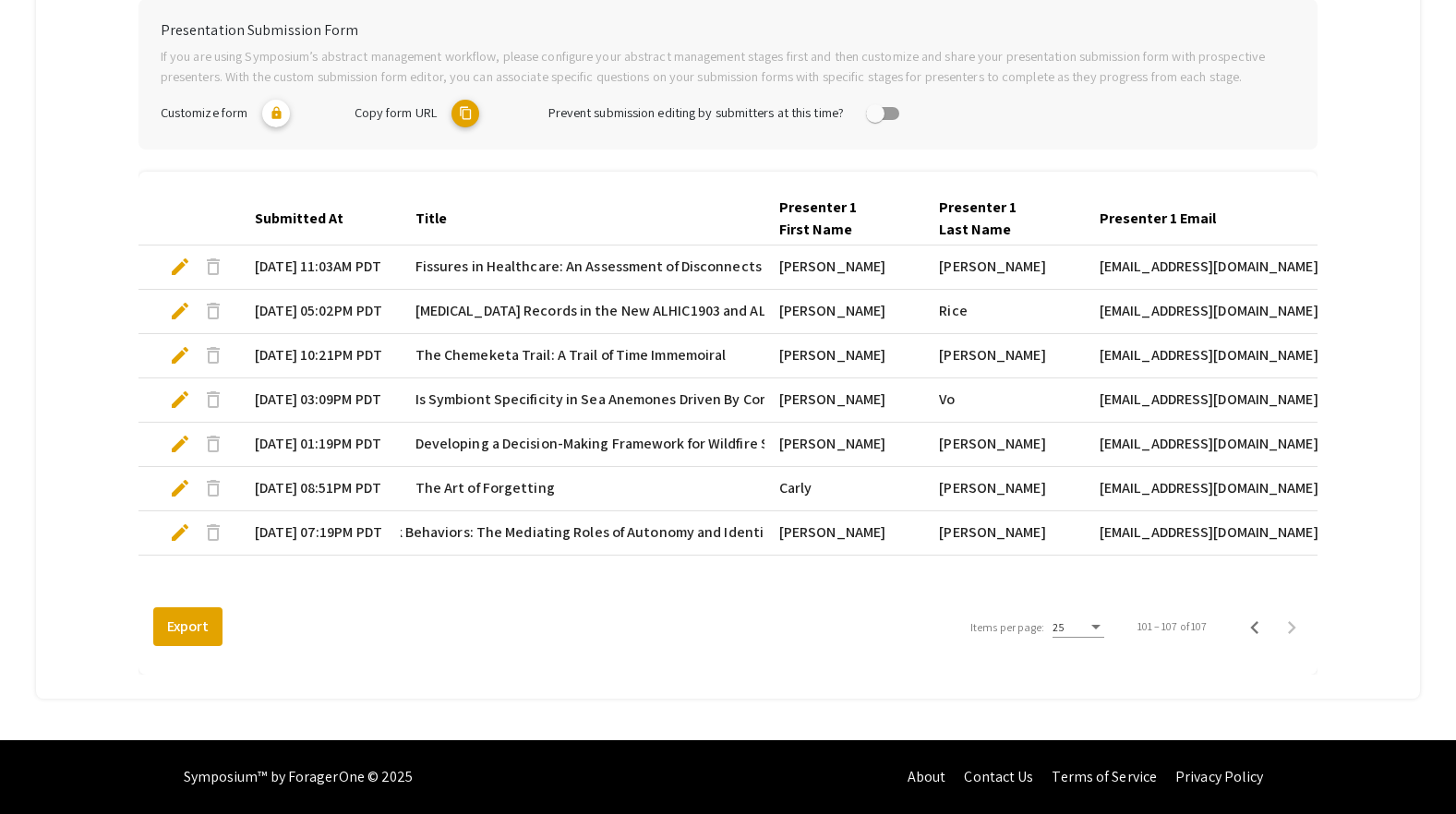
scroll to position [0, 0]
click at [1391, 218] on mat-tab-group "Abstract Management Submissions Abstract Booklet Helpful articles Presentation …" at bounding box center [727, 262] width 1383 height 876
click at [177, 538] on span "edit" at bounding box center [180, 533] width 22 height 22
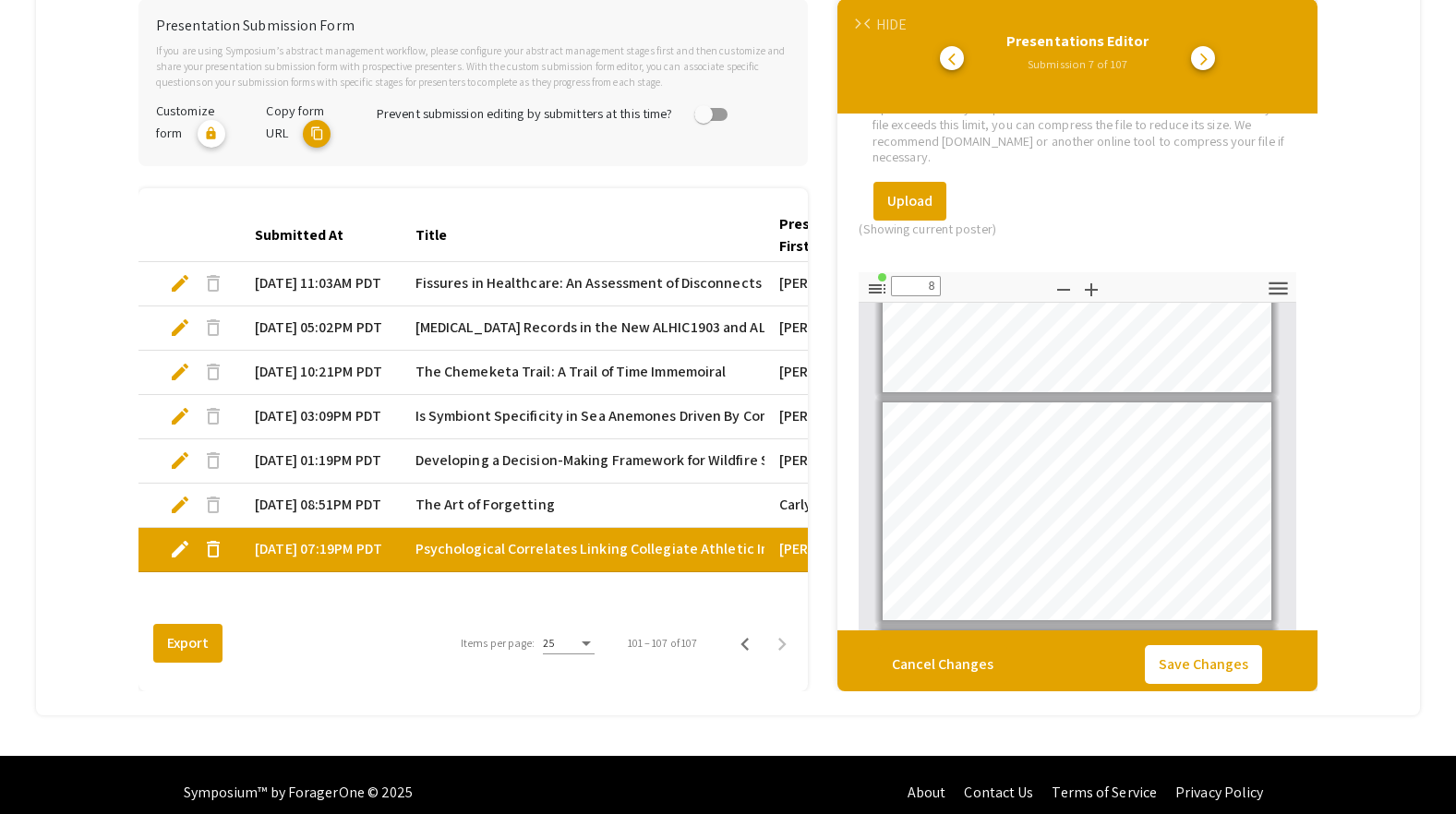
scroll to position [1857, 0]
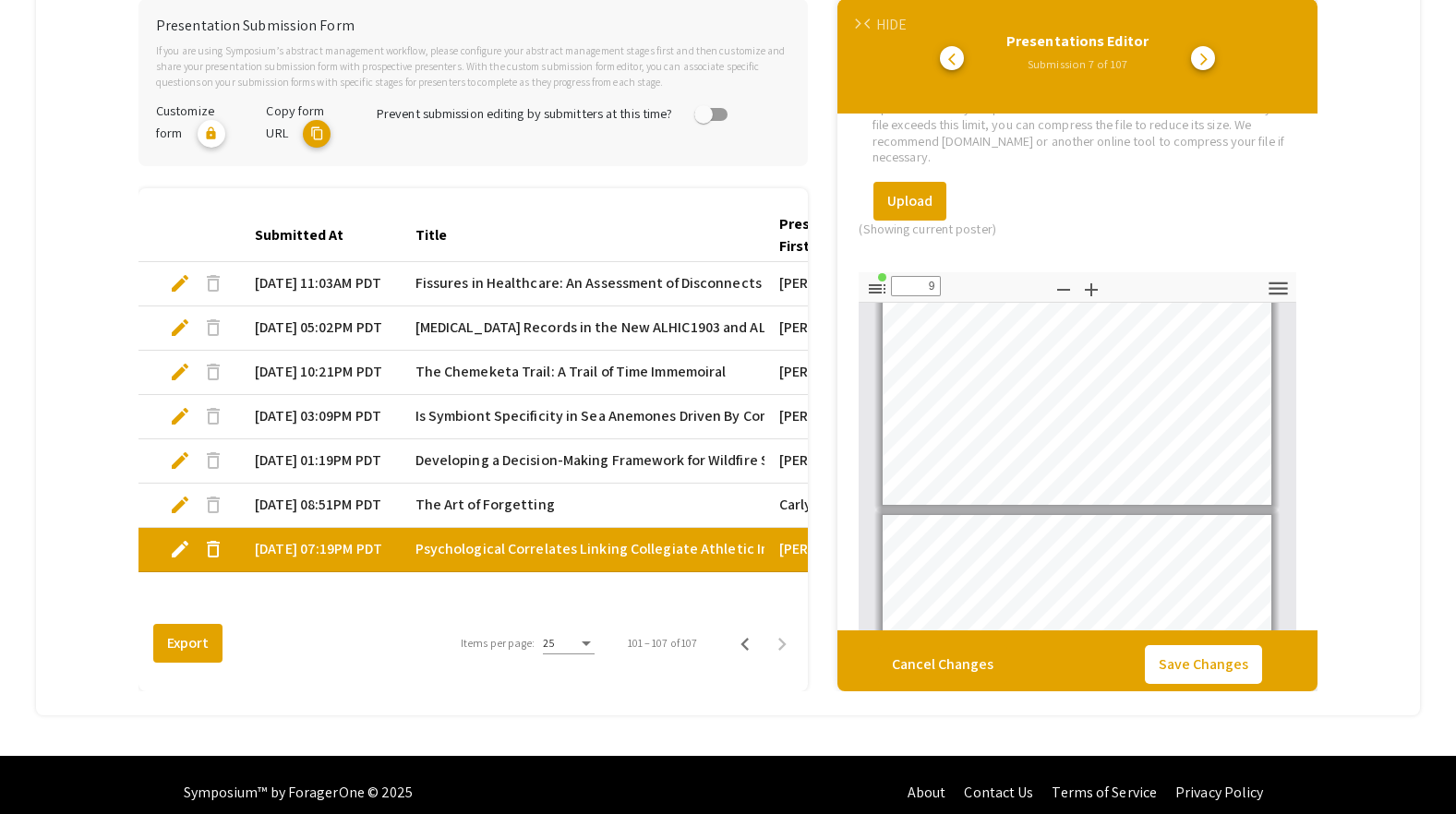
type input "10"
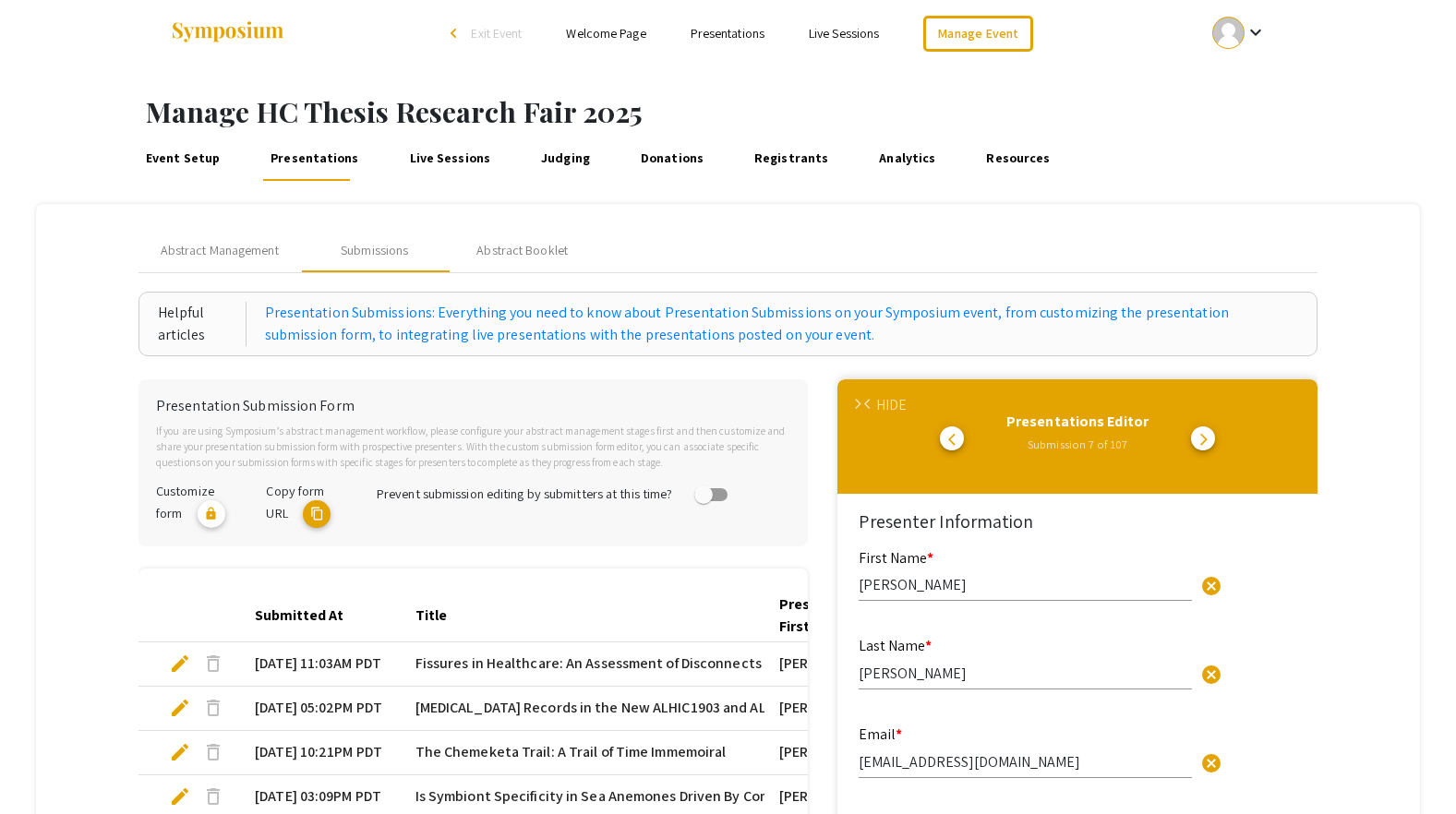
scroll to position [0, 0]
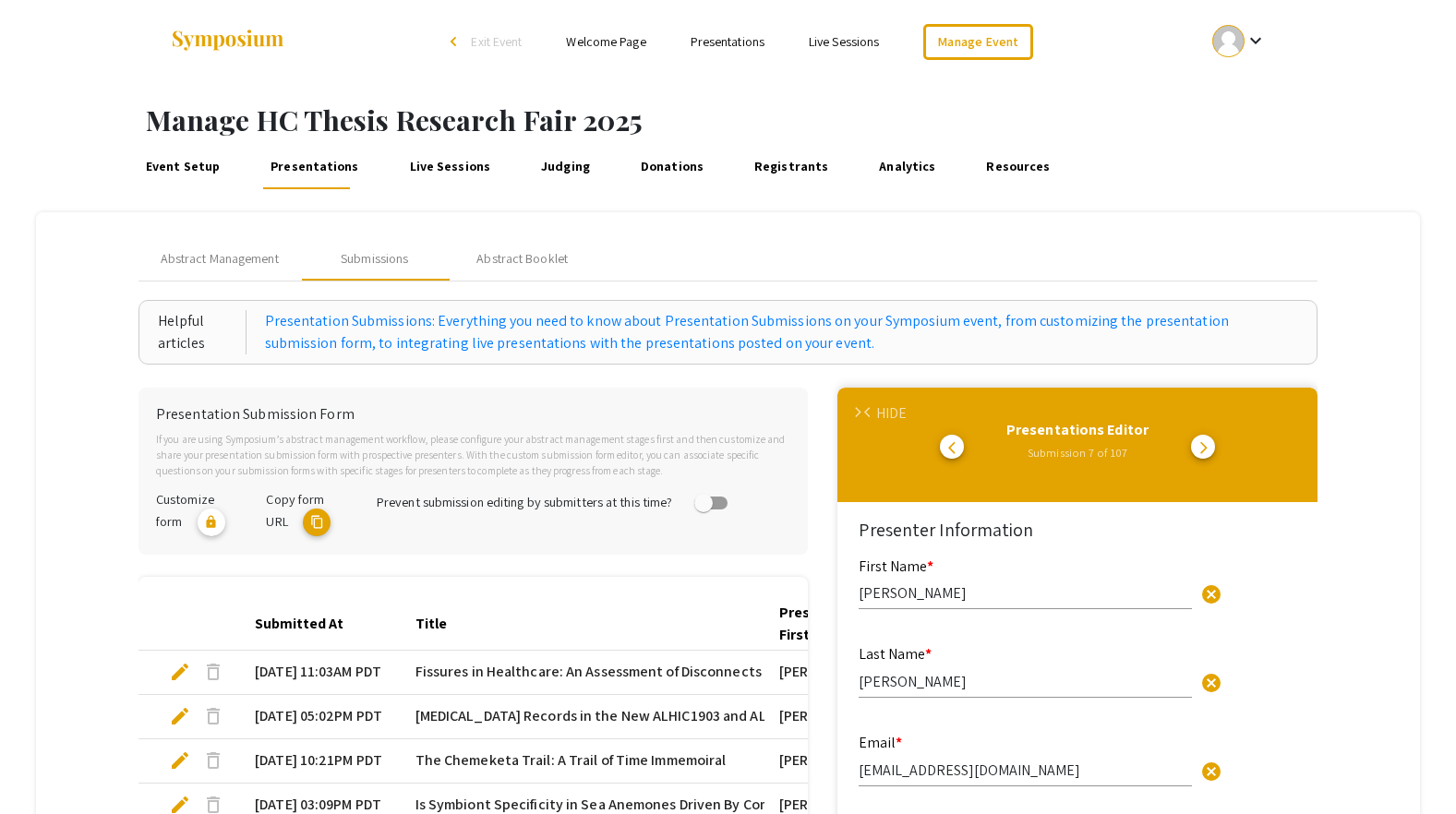
click at [1381, 433] on mat-tab-group "Abstract Management Submissions Abstract Booklet Helpful articles Presentation …" at bounding box center [727, 658] width 1383 height 892
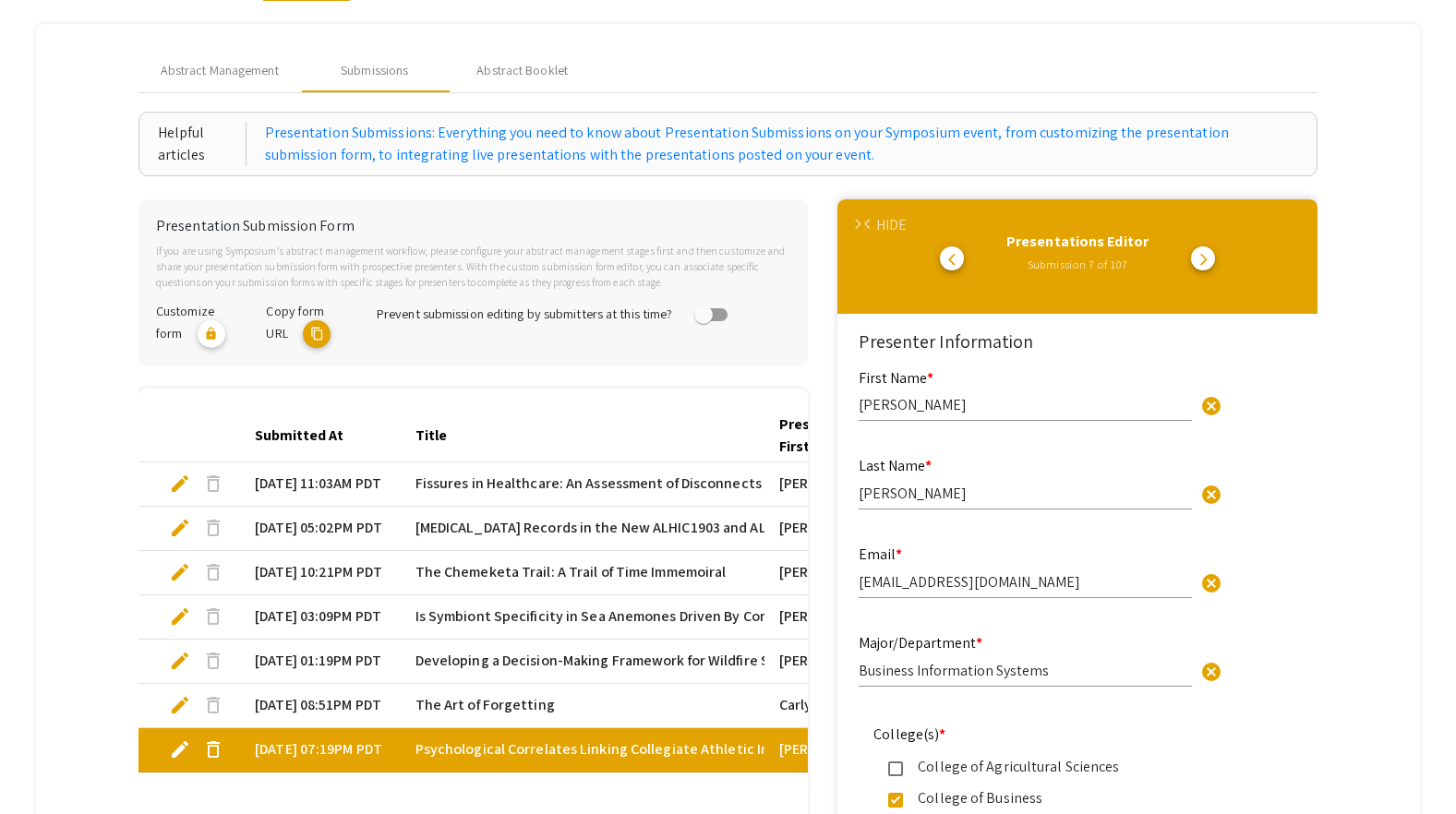
scroll to position [377, 0]
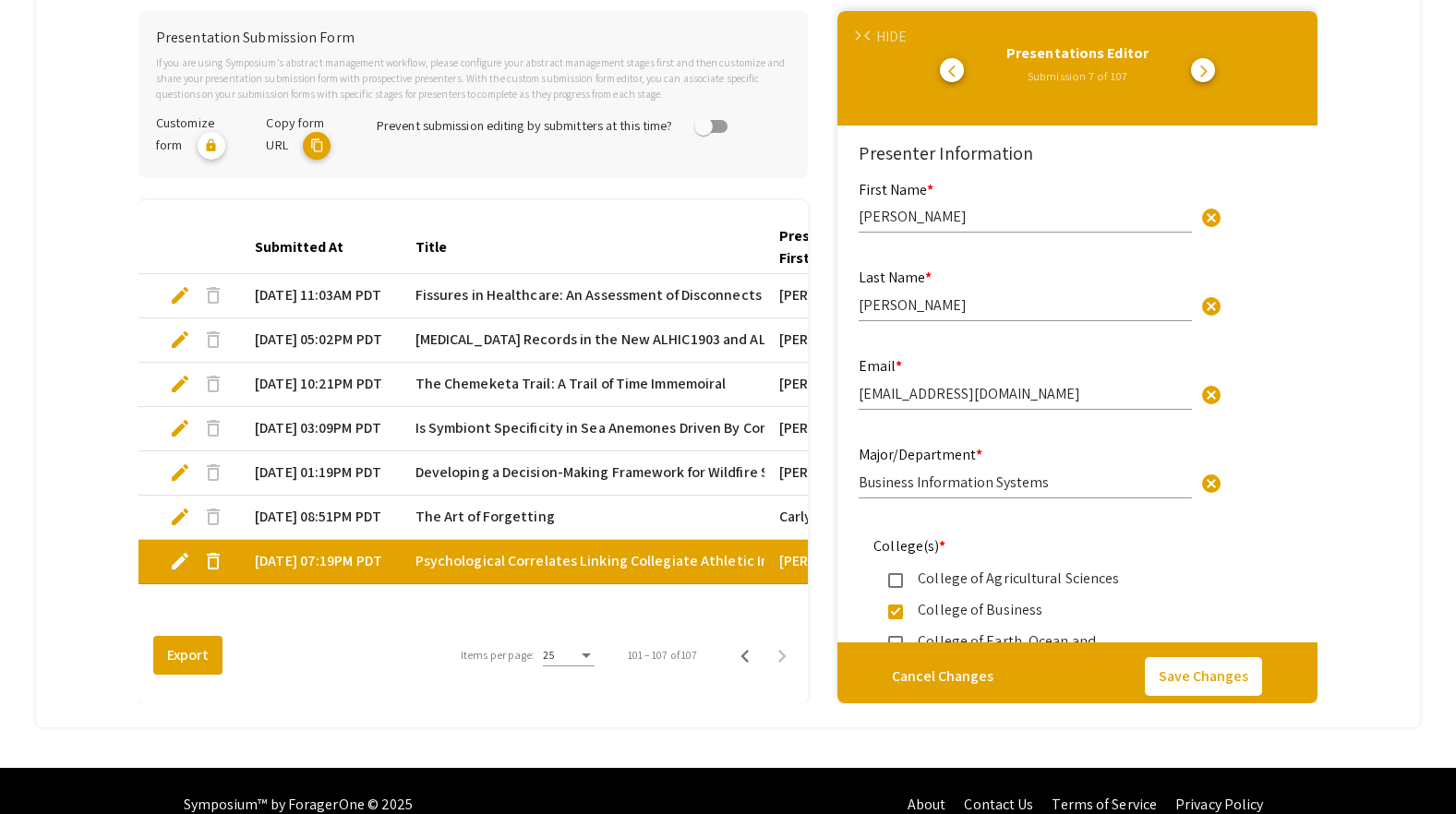
click at [864, 35] on span "arrow_forward_ios" at bounding box center [858, 36] width 12 height 12
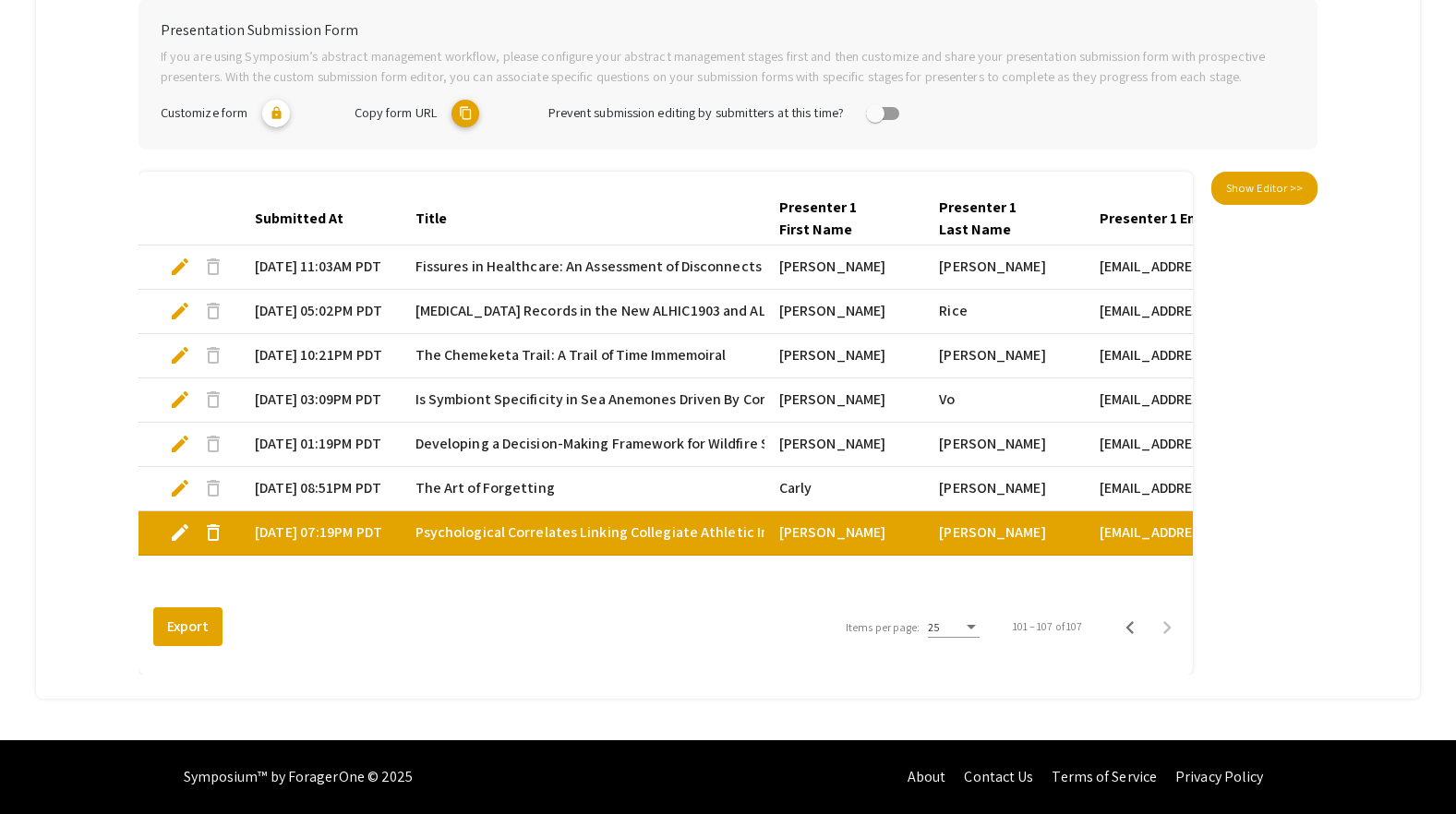
scroll to position [0, 0]
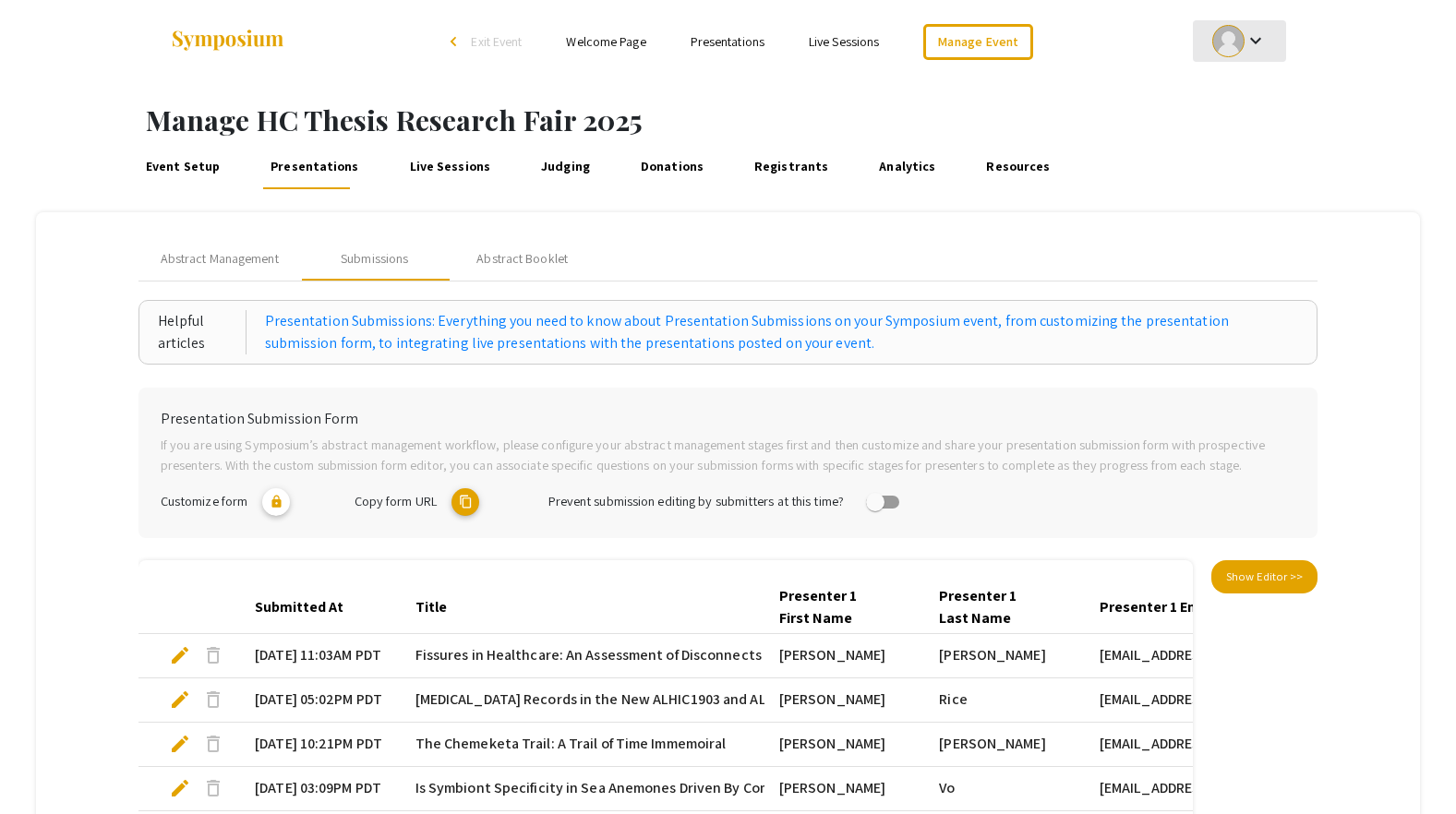
click at [1238, 37] on div at bounding box center [1228, 41] width 32 height 32
click at [1228, 181] on button "Sign out" at bounding box center [1251, 180] width 114 height 44
